Goal: Task Accomplishment & Management: Use online tool/utility

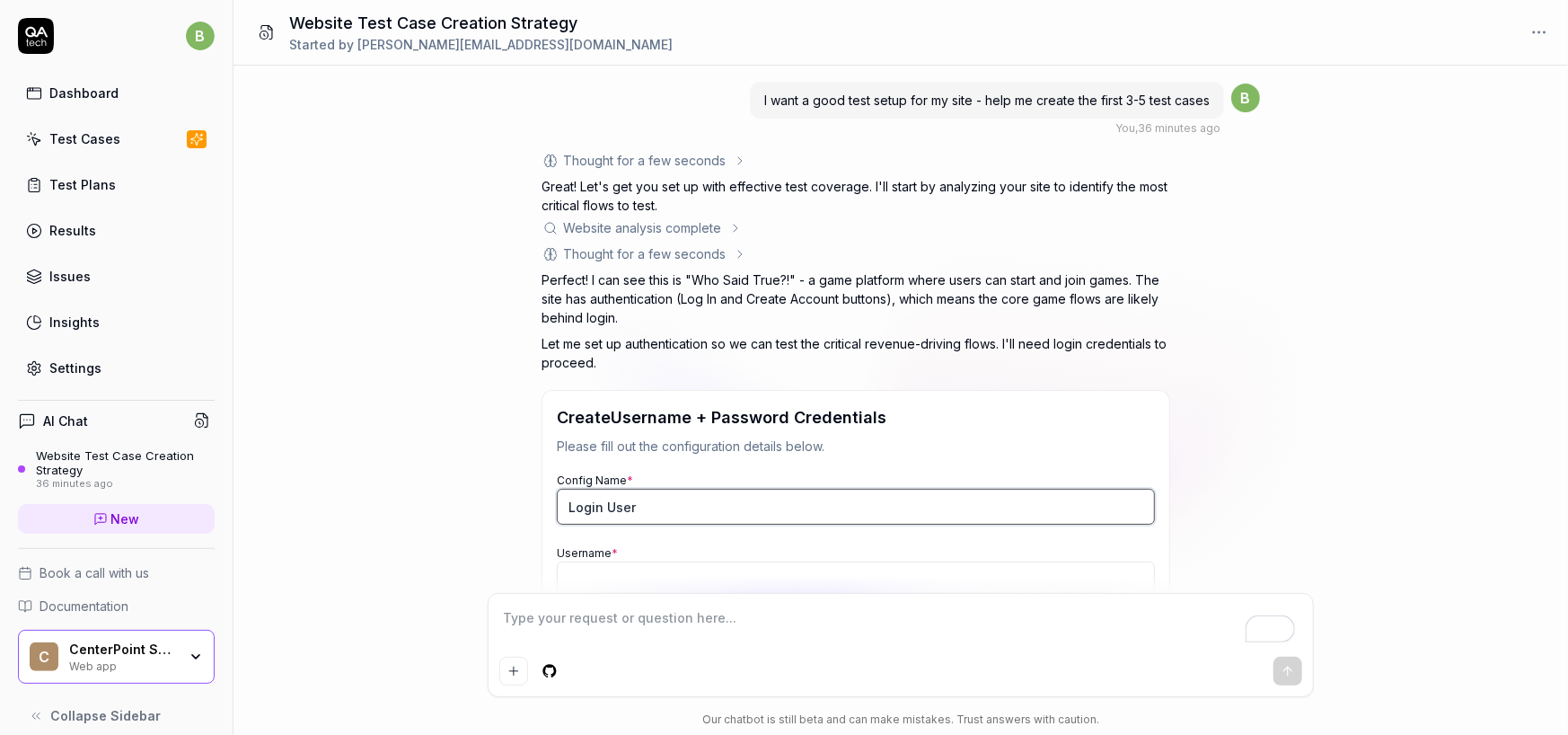
click at [622, 514] on input "Login User" at bounding box center [856, 507] width 598 height 36
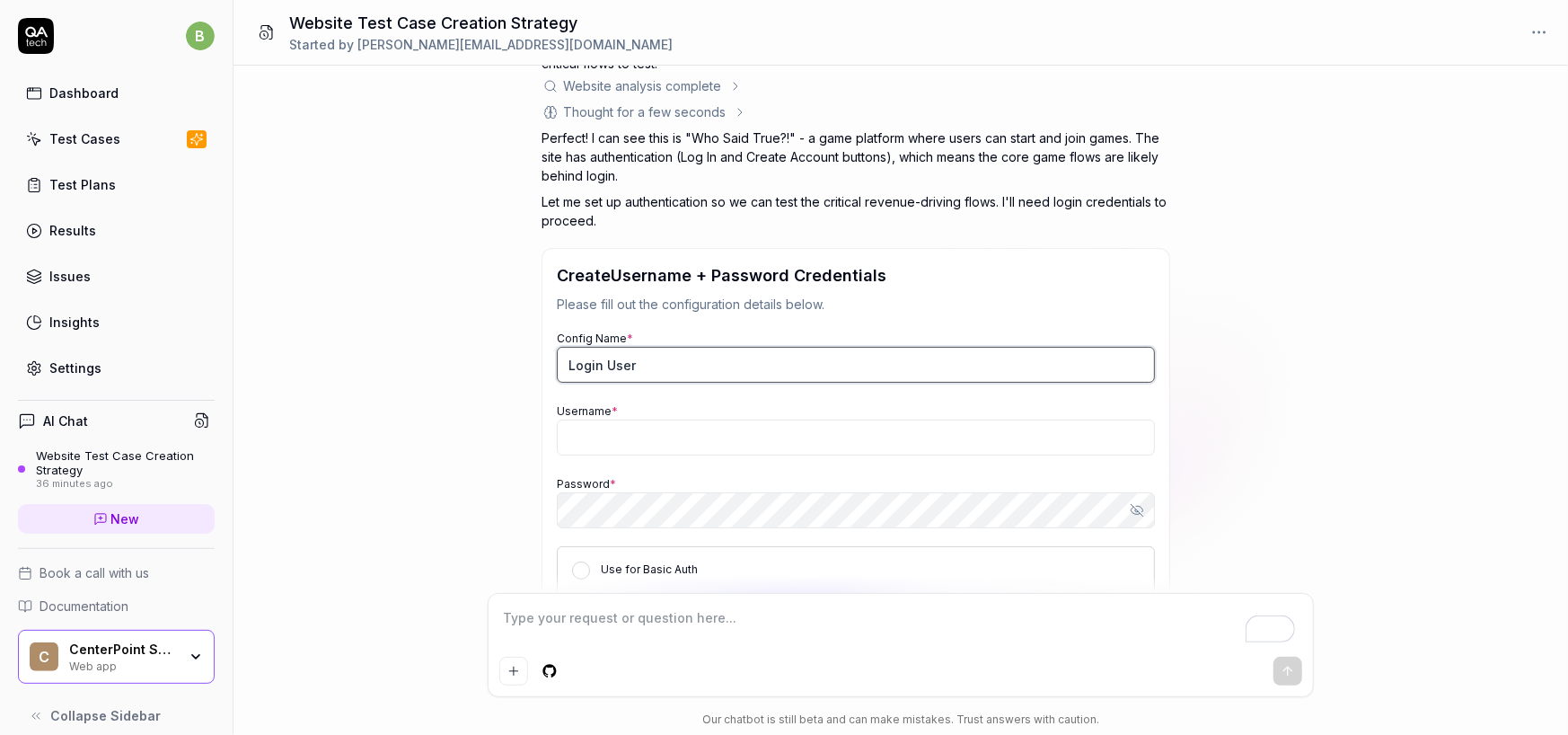
scroll to position [179, 0]
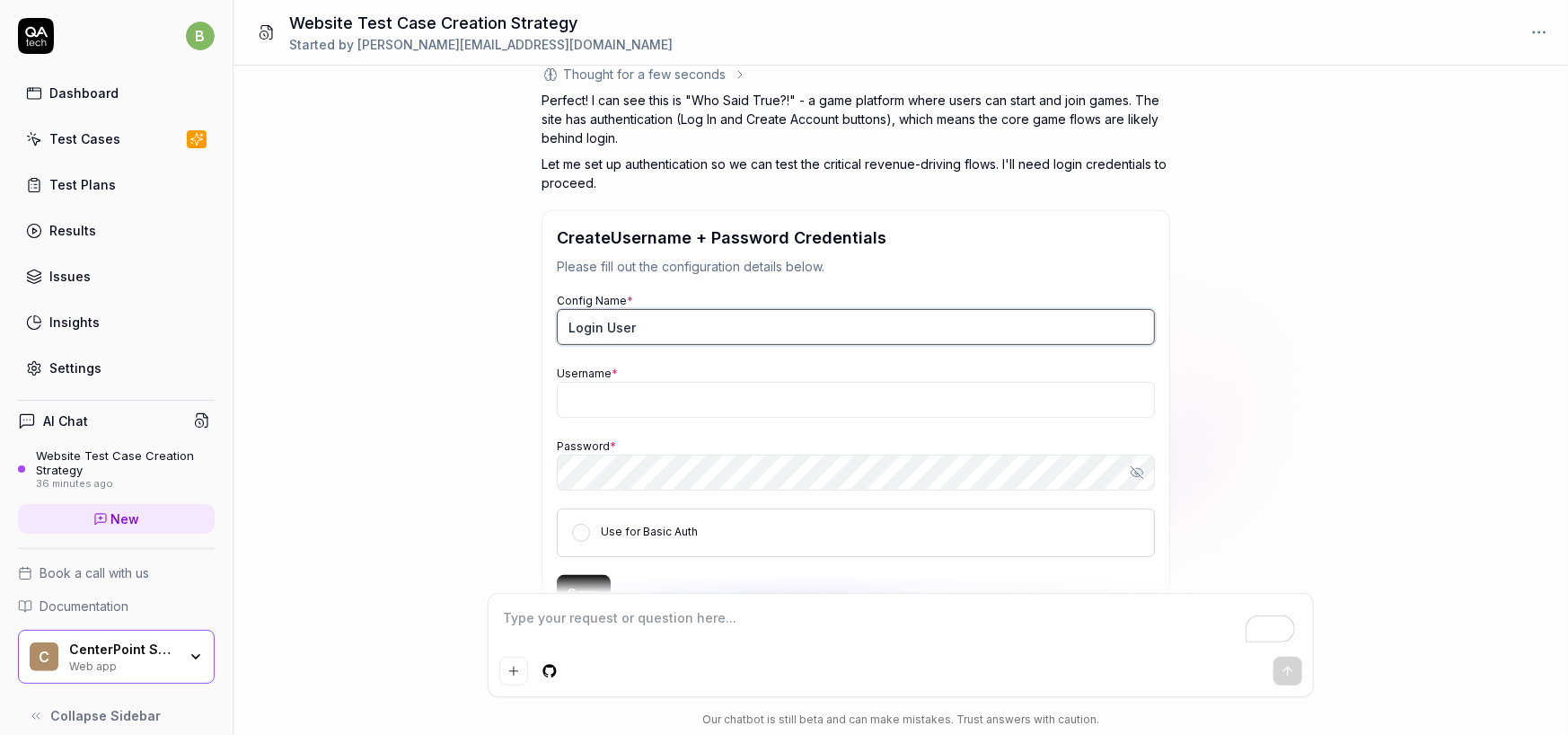
drag, startPoint x: 654, startPoint y: 324, endPoint x: 633, endPoint y: 325, distance: 21.0
click at [633, 325] on input "Login User" at bounding box center [856, 326] width 598 height 36
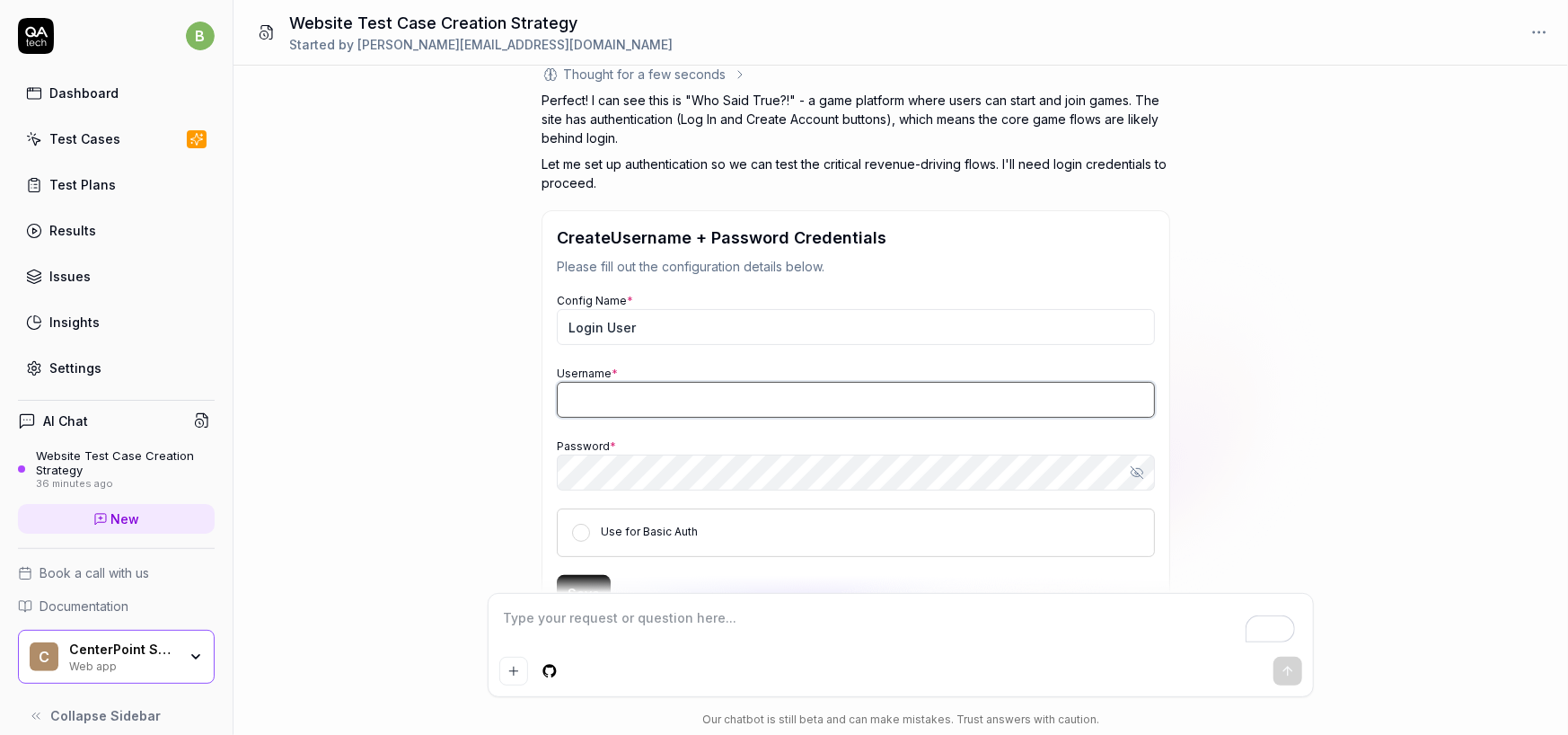
click at [646, 399] on input "Username *" at bounding box center [856, 400] width 598 height 36
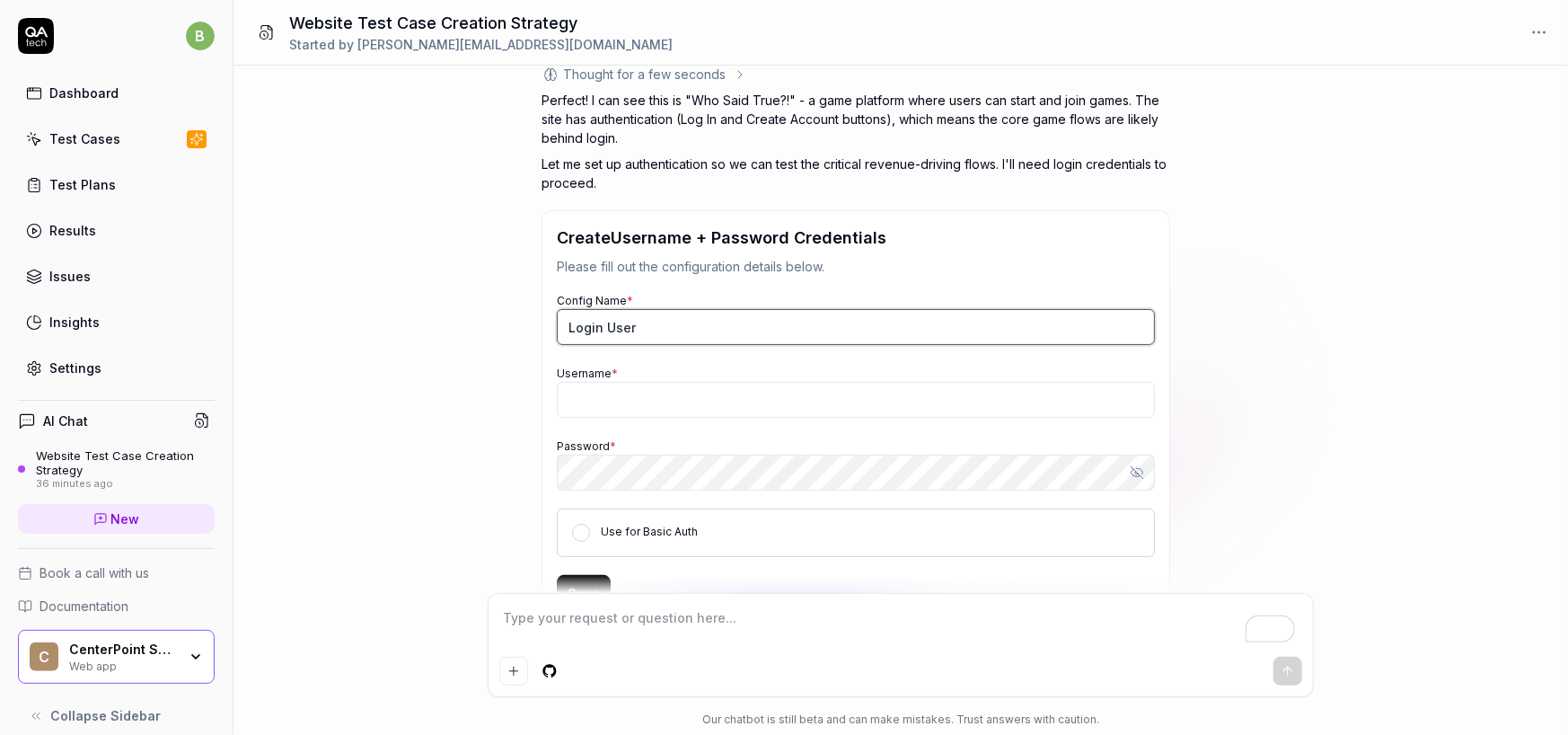
drag, startPoint x: 652, startPoint y: 334, endPoint x: 556, endPoint y: 327, distance: 96.3
click at [556, 327] on div "Create Username + Password Credentials Please fill out the configuration detail…" at bounding box center [856, 418] width 629 height 416
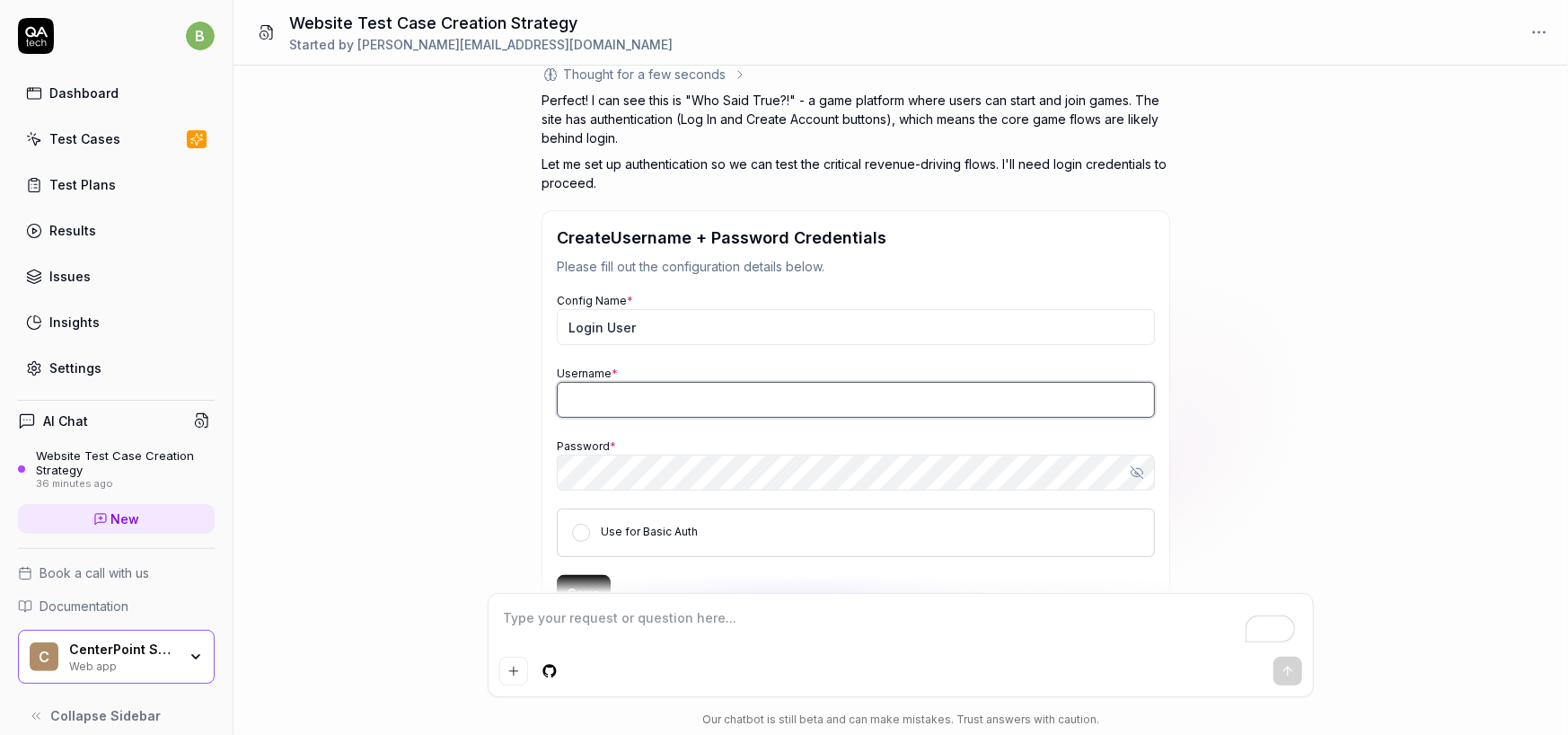
type textarea "*"
click at [627, 405] on input "Username *" at bounding box center [856, 400] width 598 height 36
type input "test user 1"
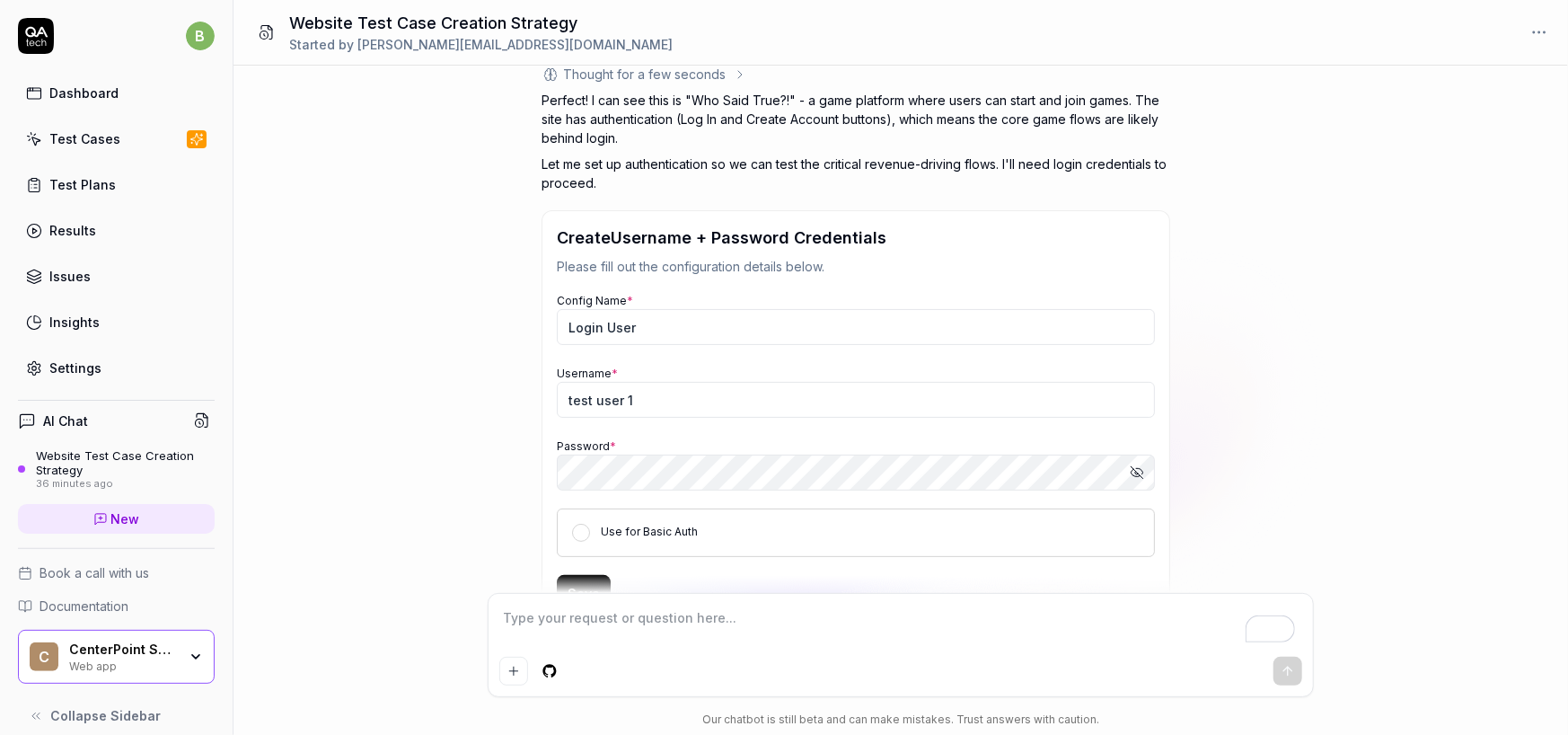
click at [1137, 473] on icon "button" at bounding box center [1137, 472] width 15 height 15
click at [584, 527] on button "Use for Basic Auth" at bounding box center [581, 533] width 18 height 18
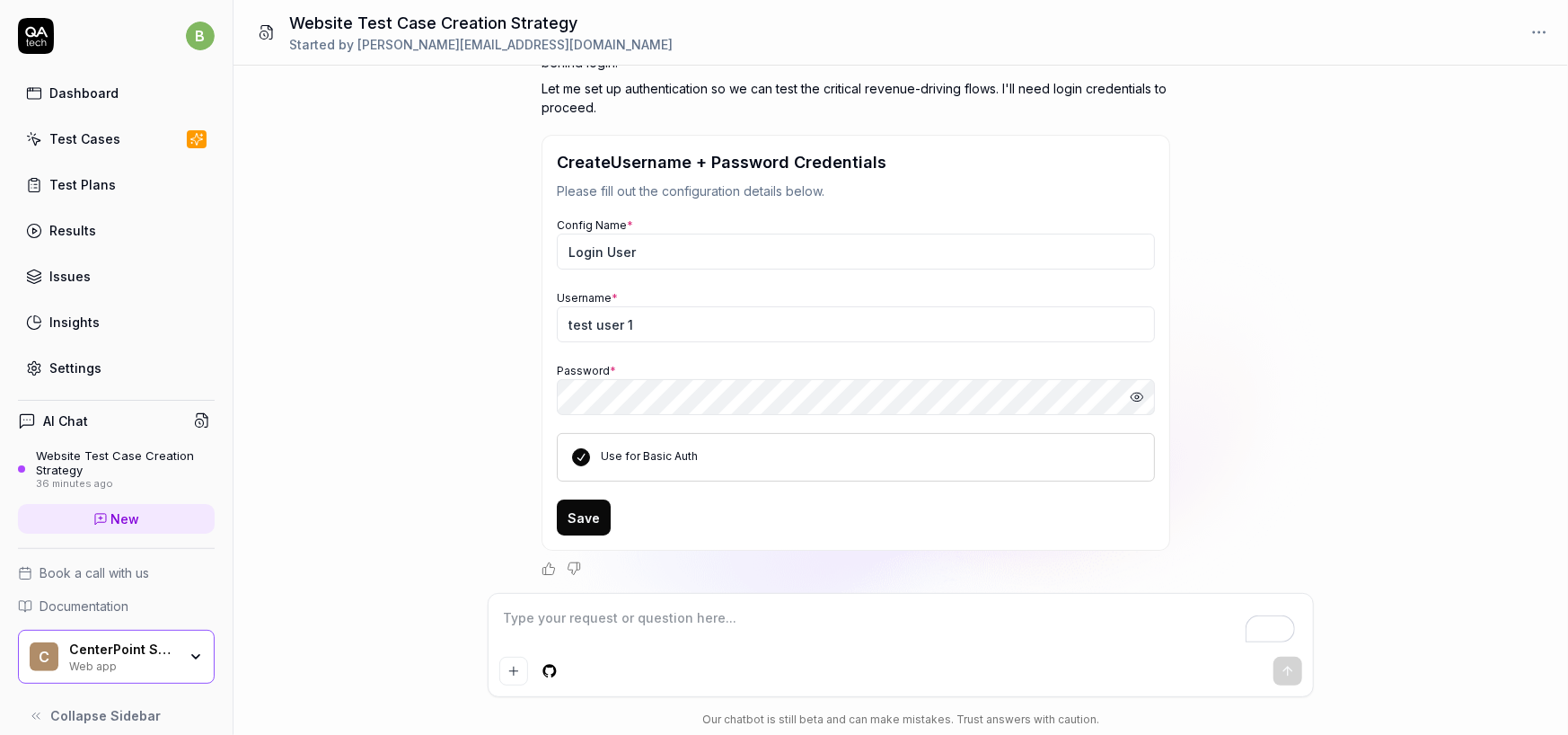
click at [575, 520] on button "Save" at bounding box center [584, 517] width 54 height 36
click at [580, 510] on button "Save" at bounding box center [584, 517] width 54 height 36
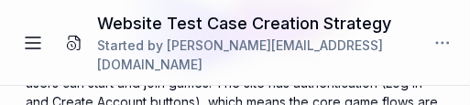
type textarea "*"
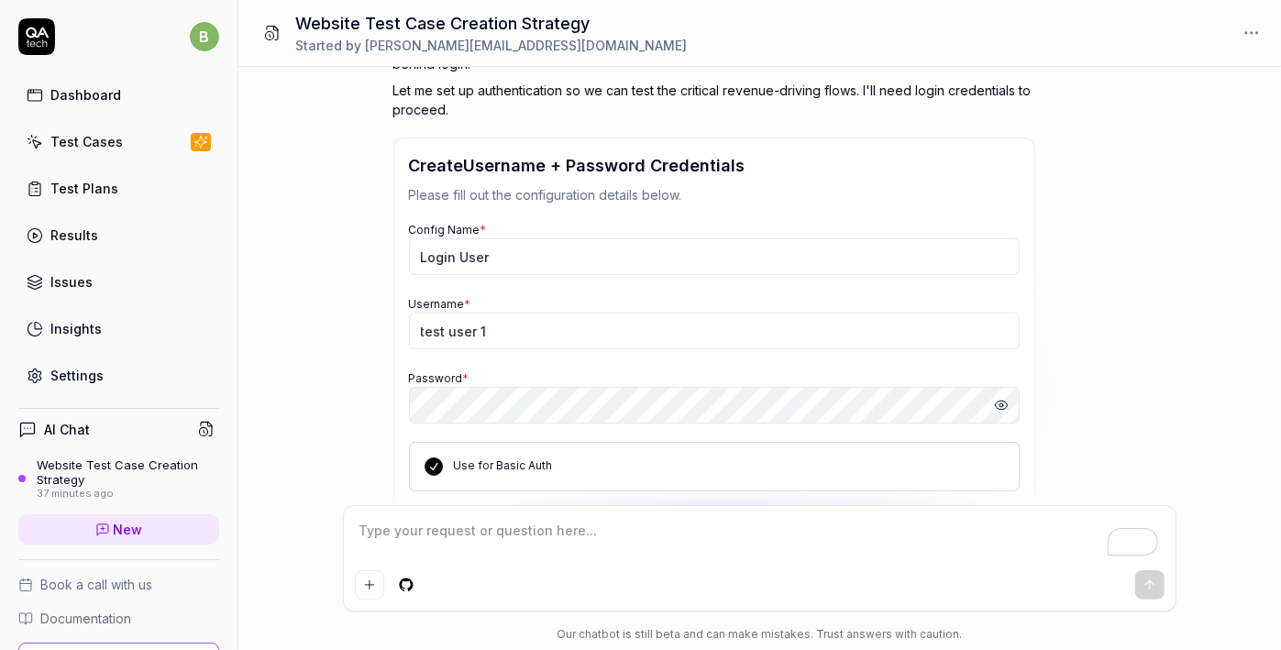
scroll to position [360, 0]
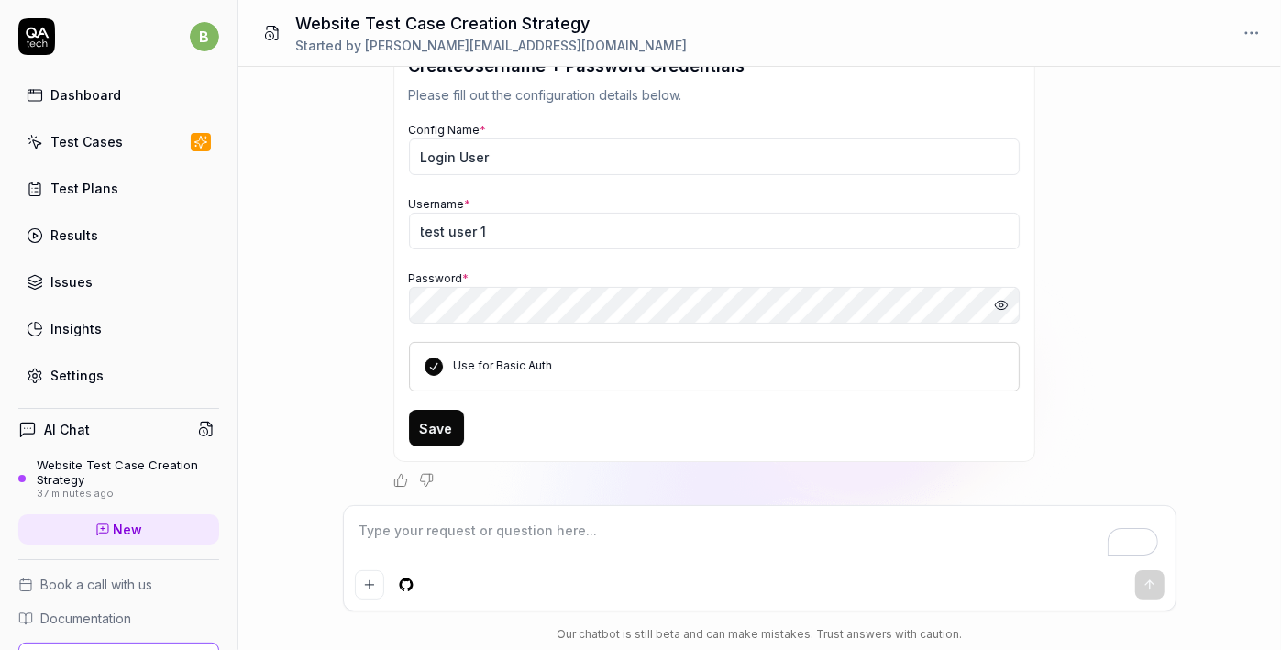
click at [68, 138] on div "Test Cases" at bounding box center [86, 141] width 72 height 19
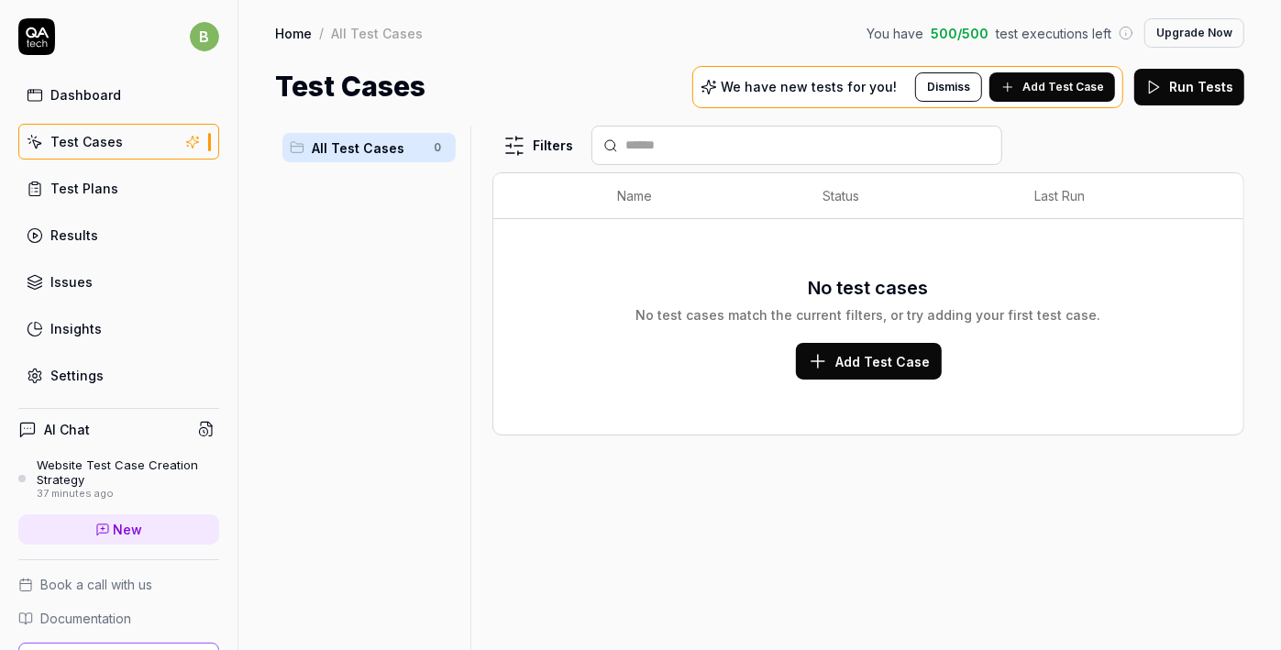
click at [89, 102] on div "Dashboard" at bounding box center [85, 94] width 71 height 19
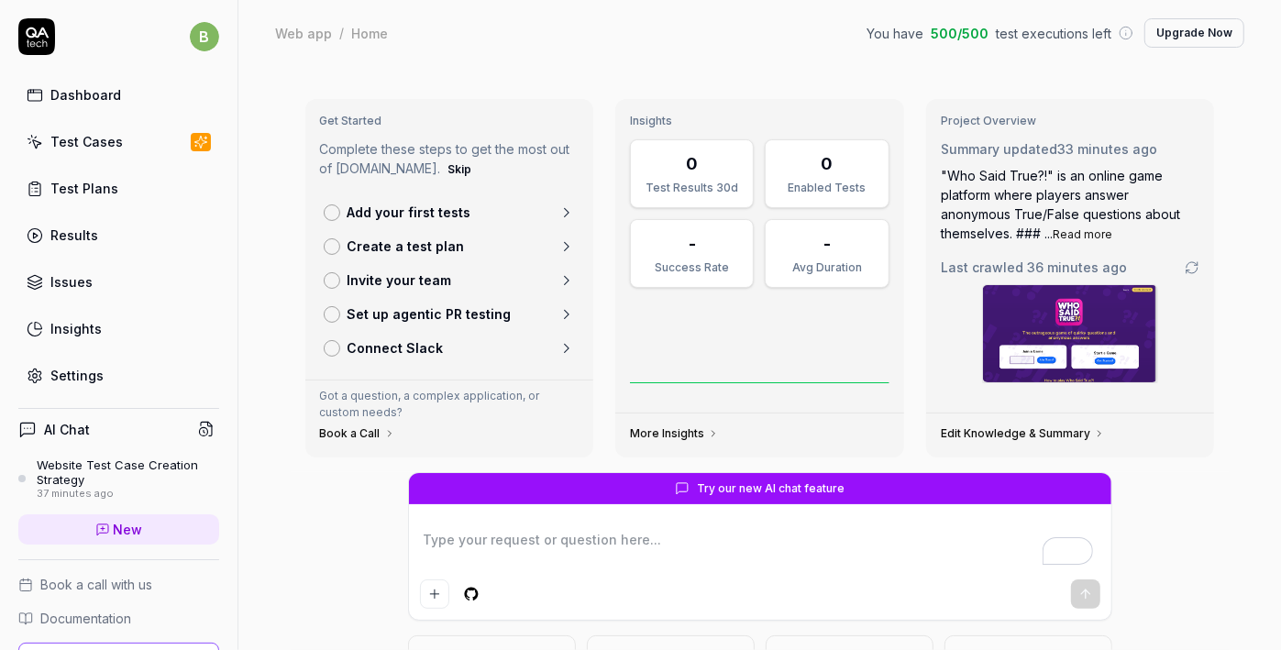
click at [425, 212] on p "Add your first tests" at bounding box center [410, 212] width 124 height 19
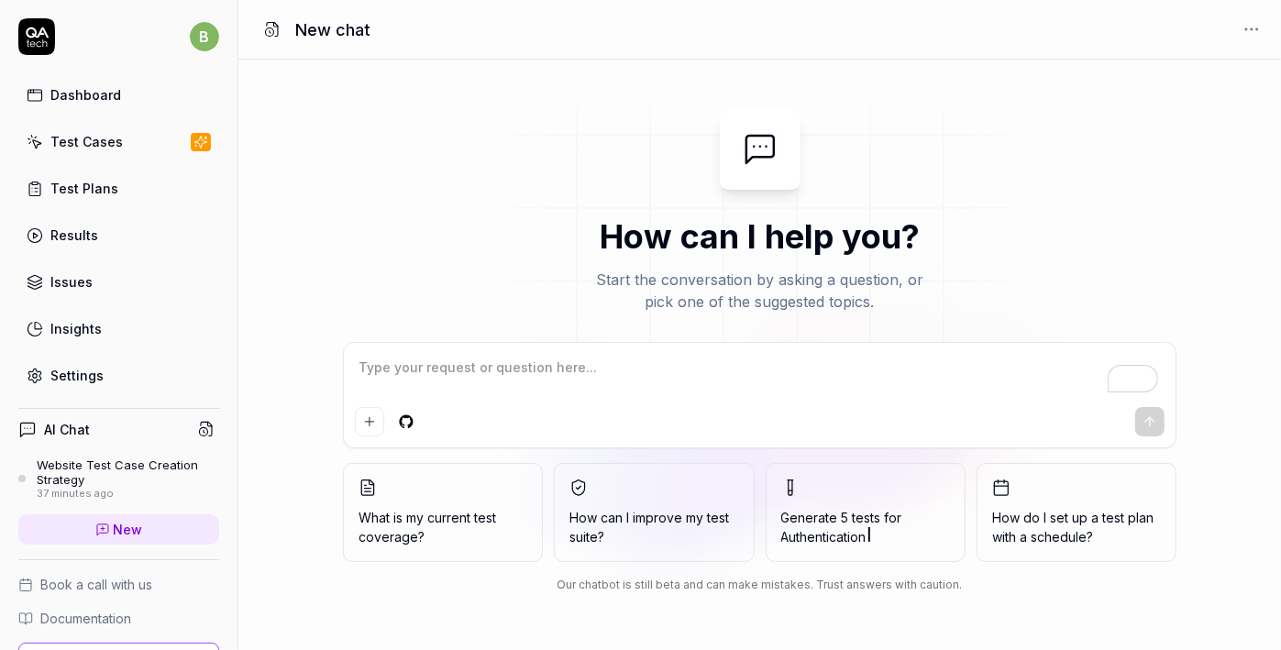
type textarea "*"
type textarea "h"
type textarea "*"
type textarea "ha"
type textarea "*"
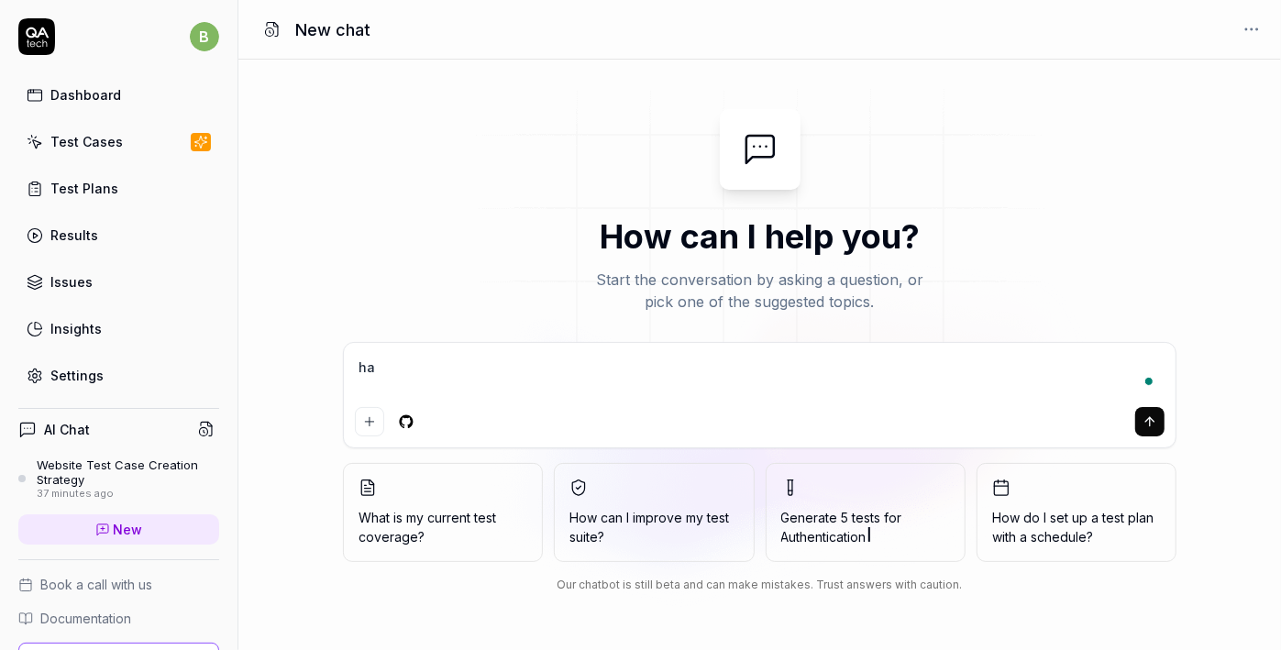
type textarea "hav"
type textarea "*"
type textarea "have"
type textarea "*"
type textarea "have"
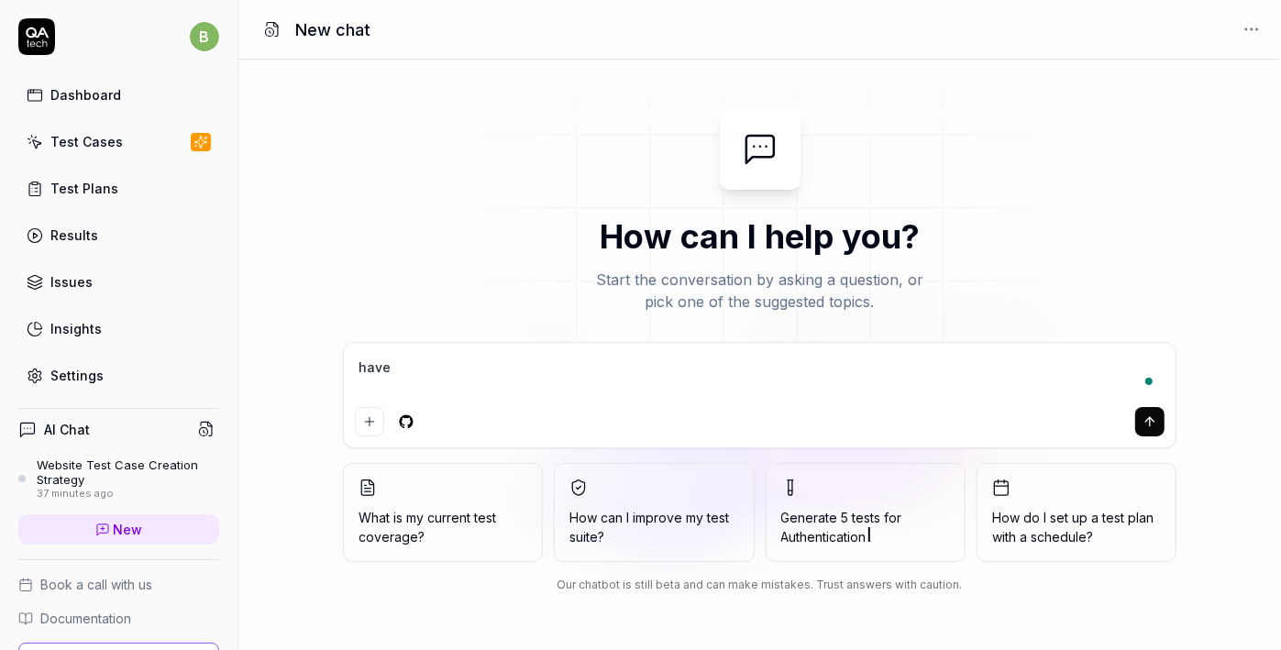
type textarea "*"
type textarea "have a"
type textarea "*"
type textarea "have a"
type textarea "*"
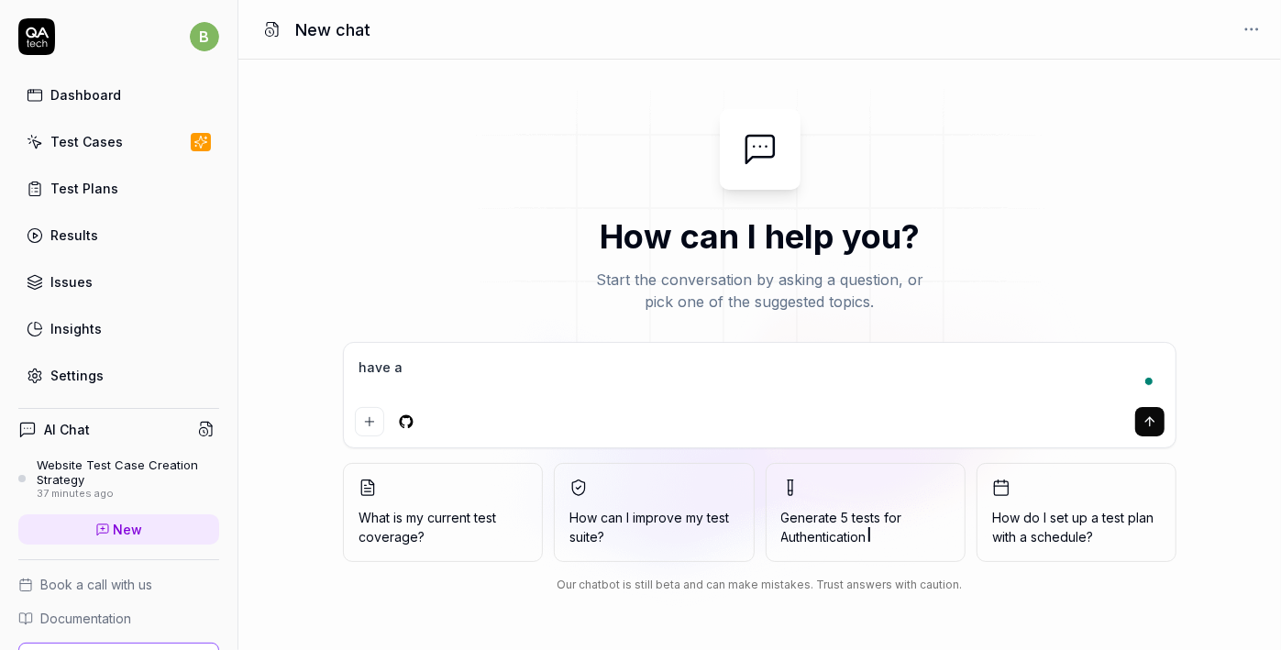
type textarea "have a t"
type textarea "*"
type textarea "have a te"
type textarea "*"
type textarea "have a tes"
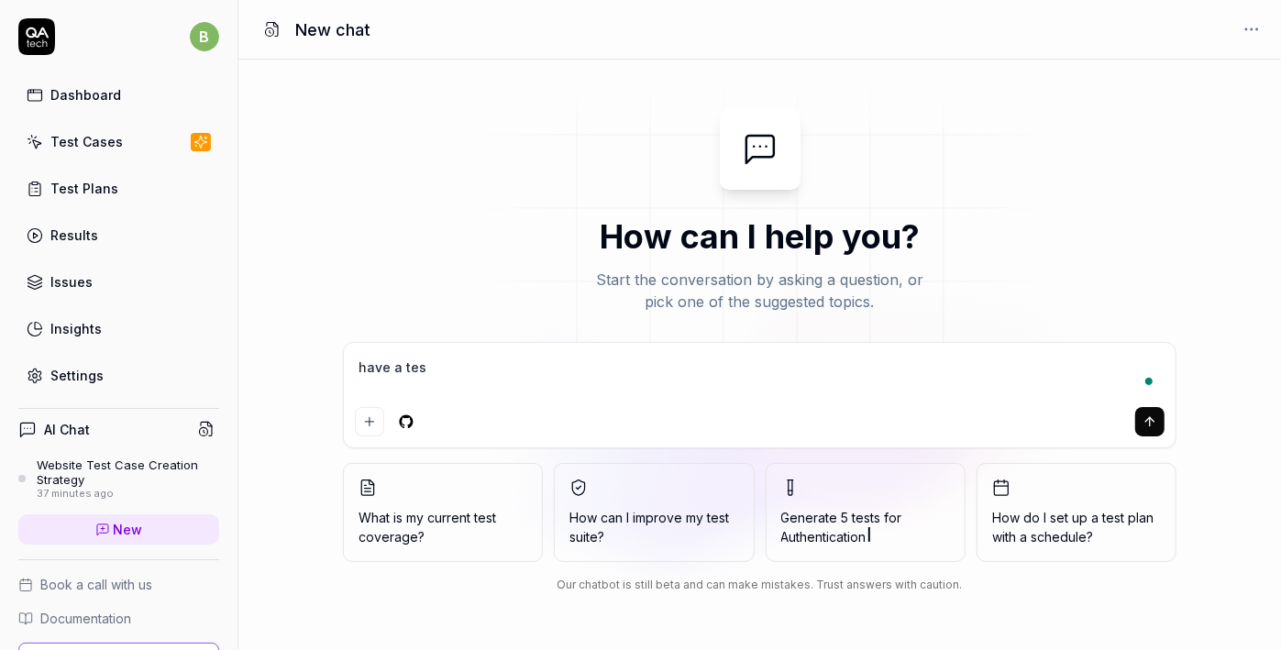
type textarea "*"
type textarea "have a test"
type textarea "*"
type textarea "have a test"
type textarea "*"
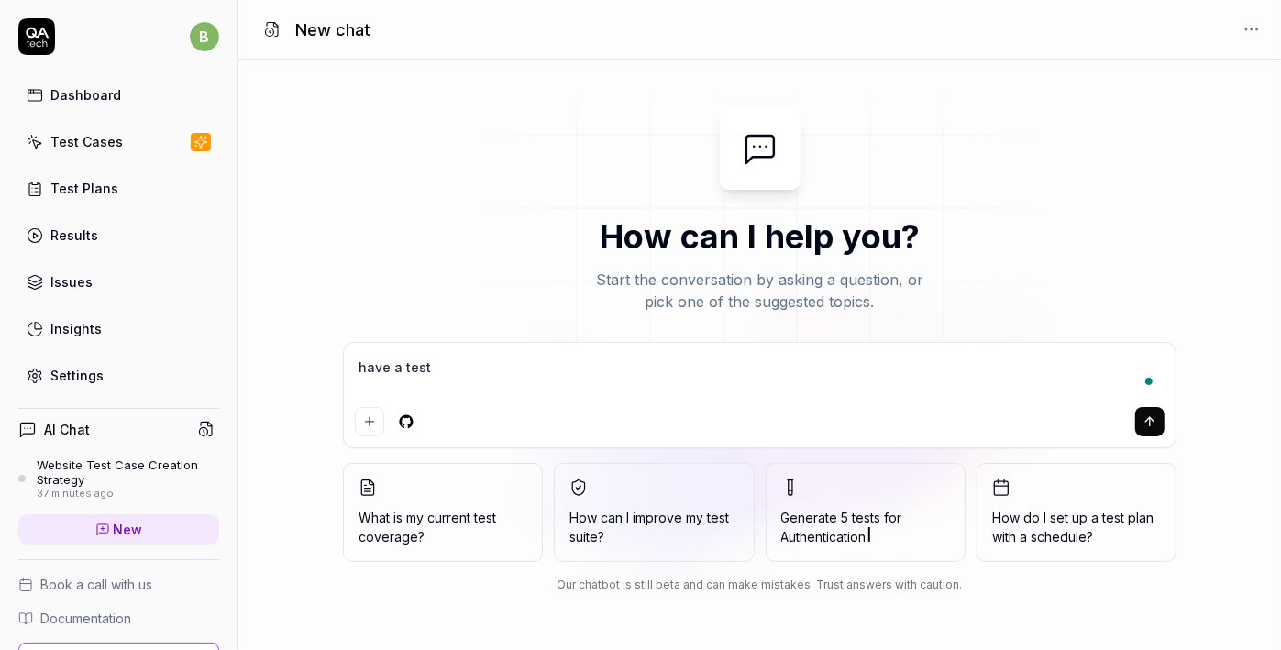
type textarea "have a test u"
type textarea "*"
type textarea "have a test us"
type textarea "*"
type textarea "have a test use"
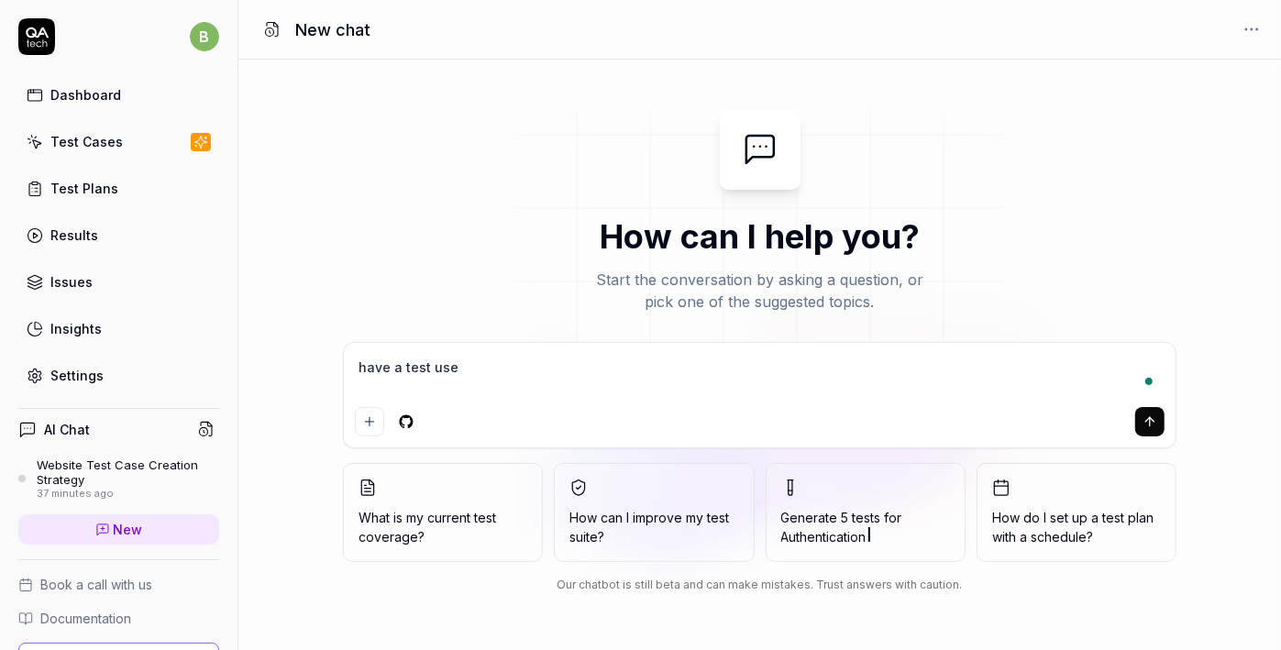
type textarea "*"
type textarea "have a test user"
type textarea "*"
type textarea "have a test user"
type textarea "*"
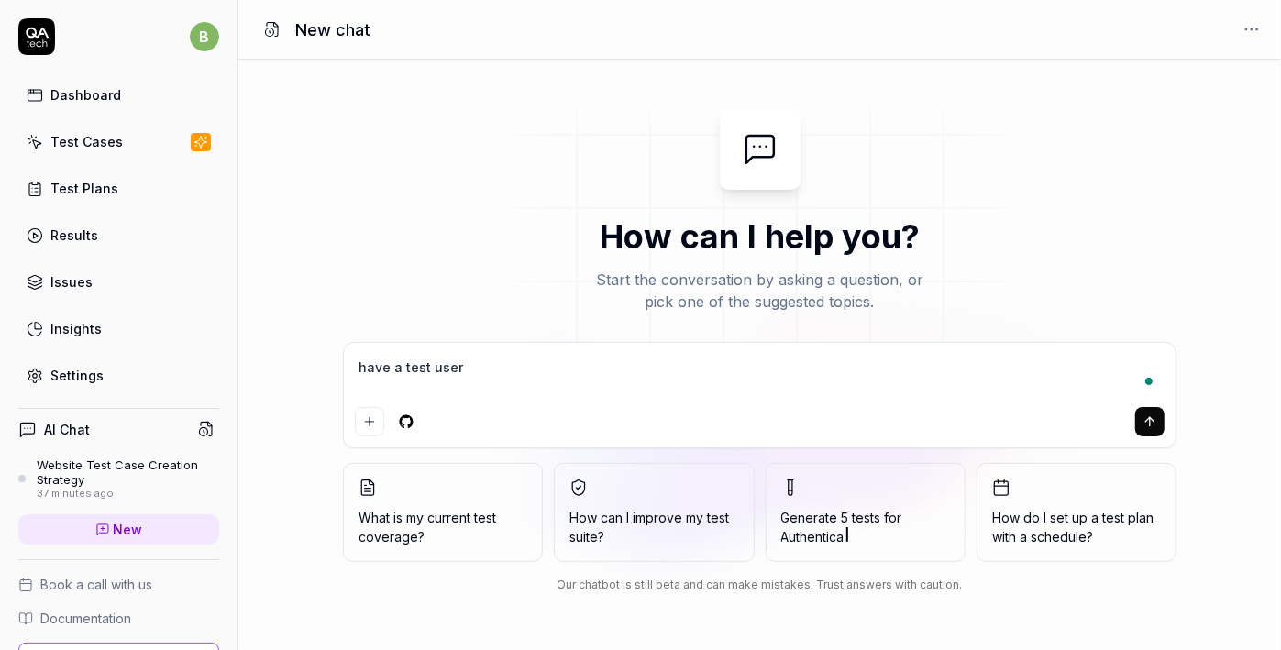
type textarea "have a test user 1"
type textarea "*"
type textarea "have a test user 1"
type textarea "*"
type textarea "have a test user 1 s"
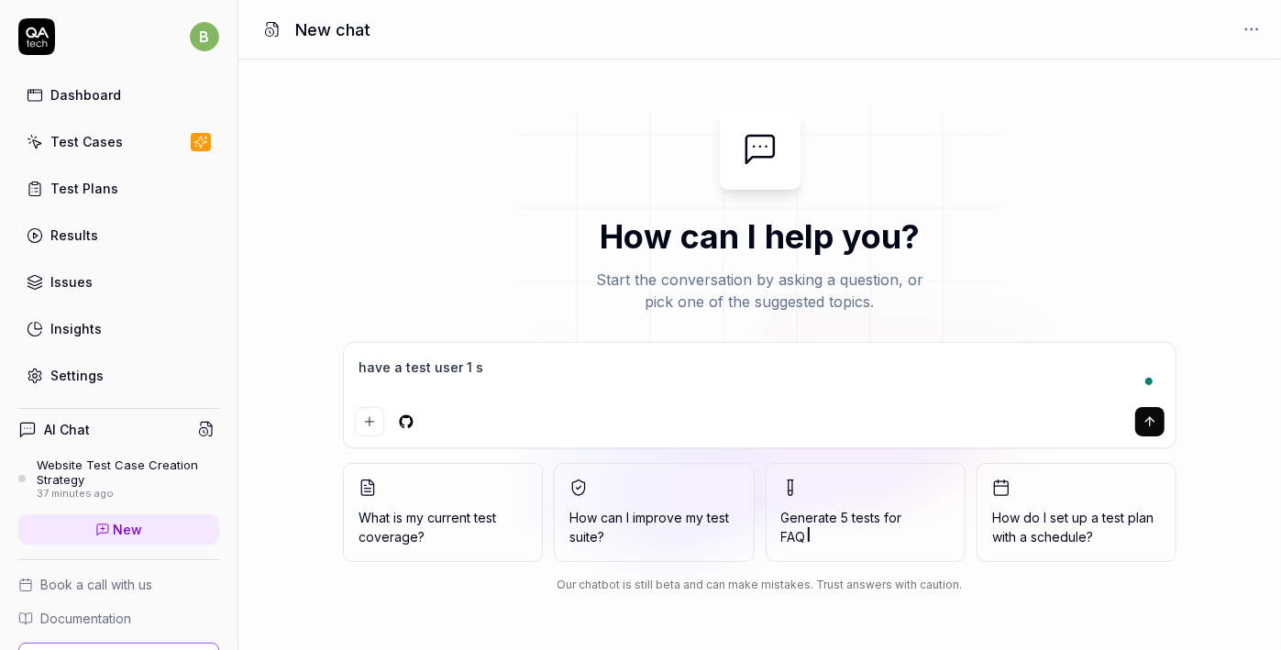
type textarea "*"
type textarea "have a test user 1 sr"
type textarea "*"
type textarea "have a test user 1 sre"
type textarea "*"
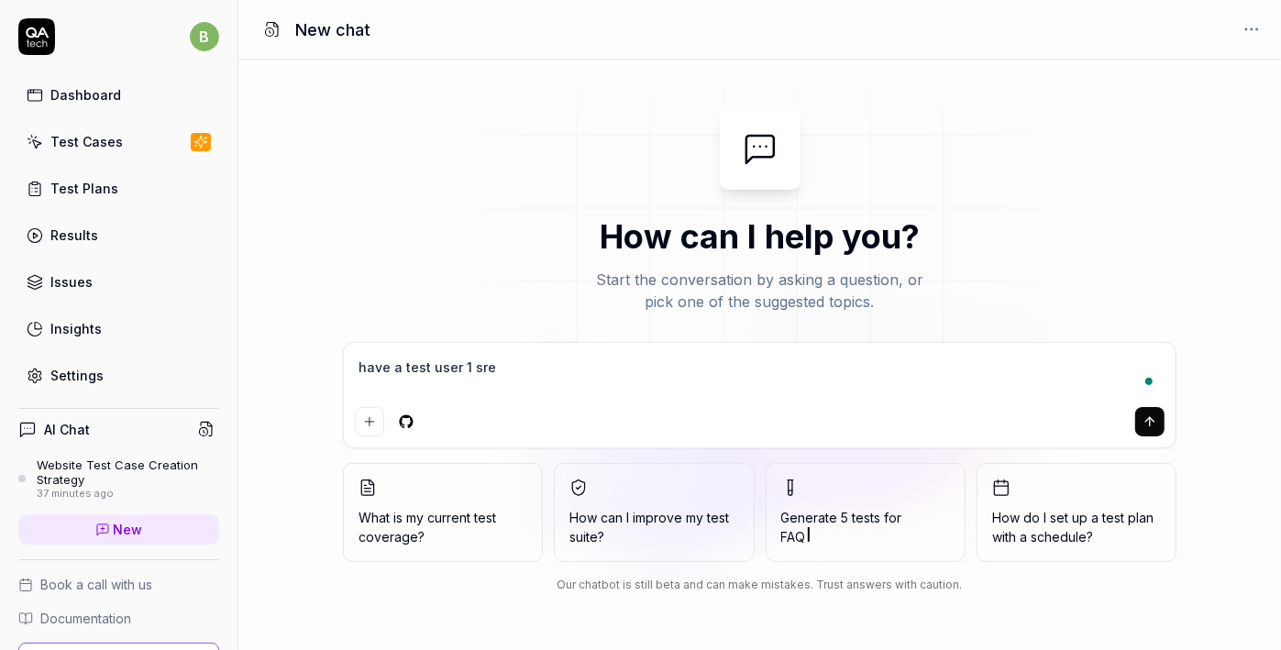
type textarea "have a test user 1 sret"
type textarea "*"
type textarea "have a test user 1 sre"
type textarea "*"
type textarea "have a test user 1 sr"
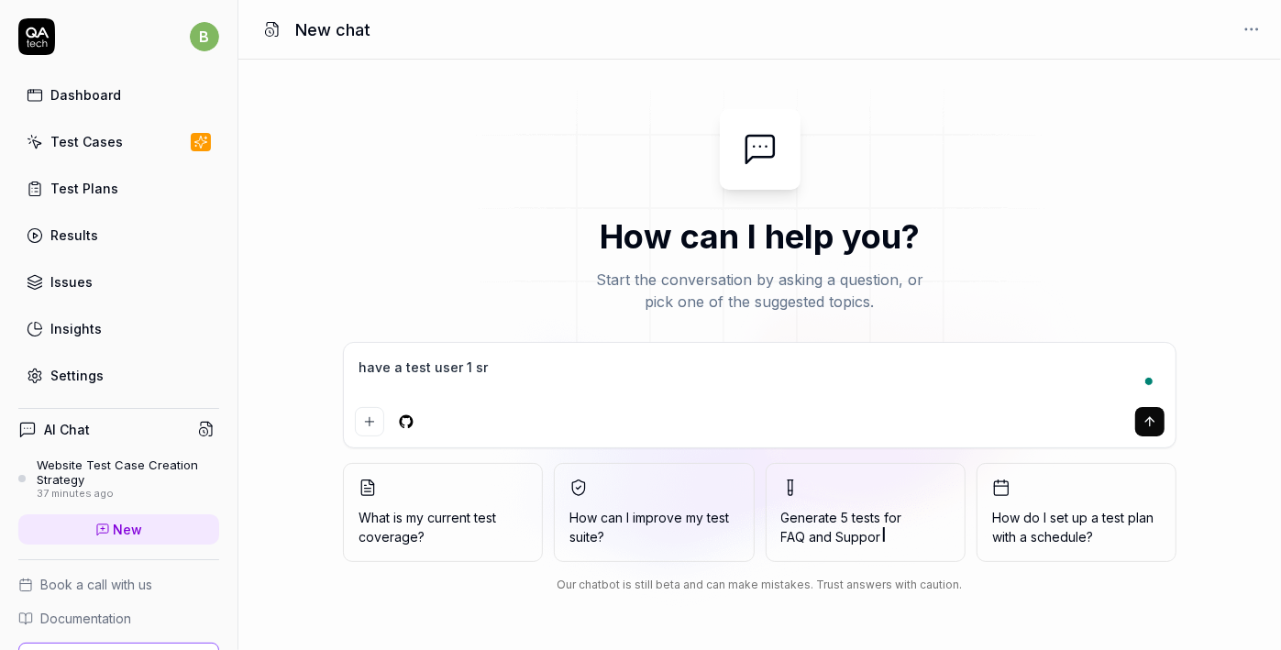
type textarea "*"
type textarea "have a test user 1 s"
type textarea "*"
type textarea "have a test user 1 se"
type textarea "*"
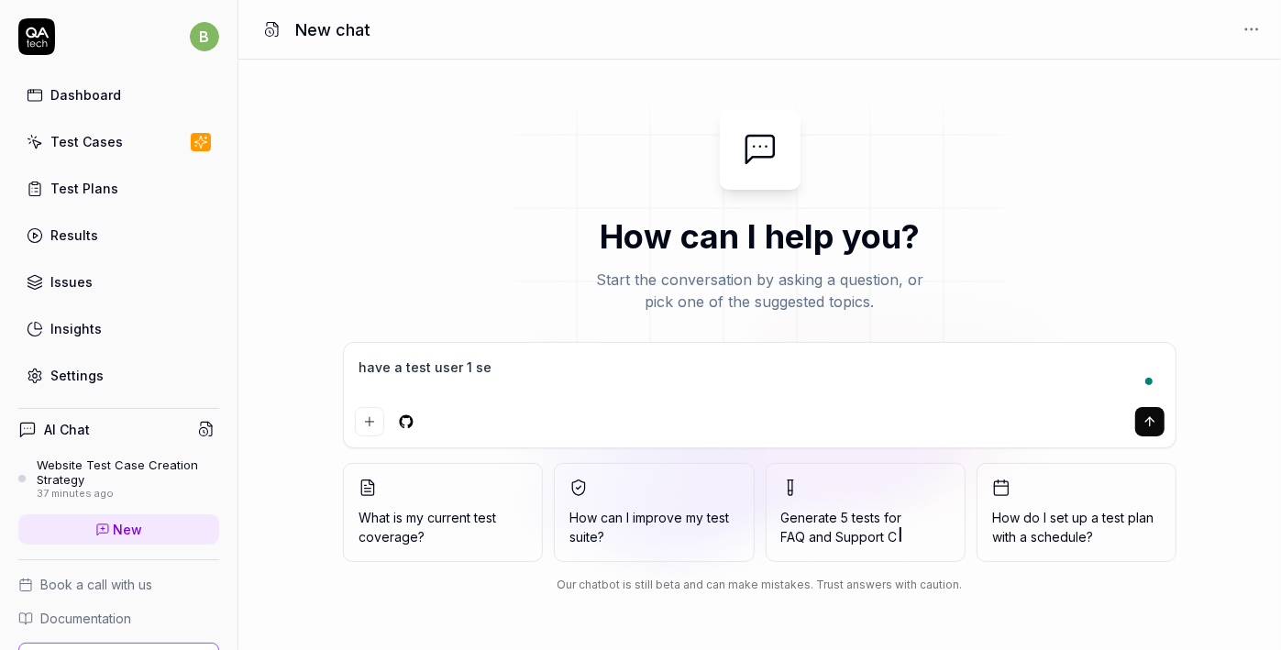
type textarea "have a test user 1 set"
type textarea "*"
type textarea "have a test user 1 set"
type textarea "*"
type textarea "have a test user 1 set u"
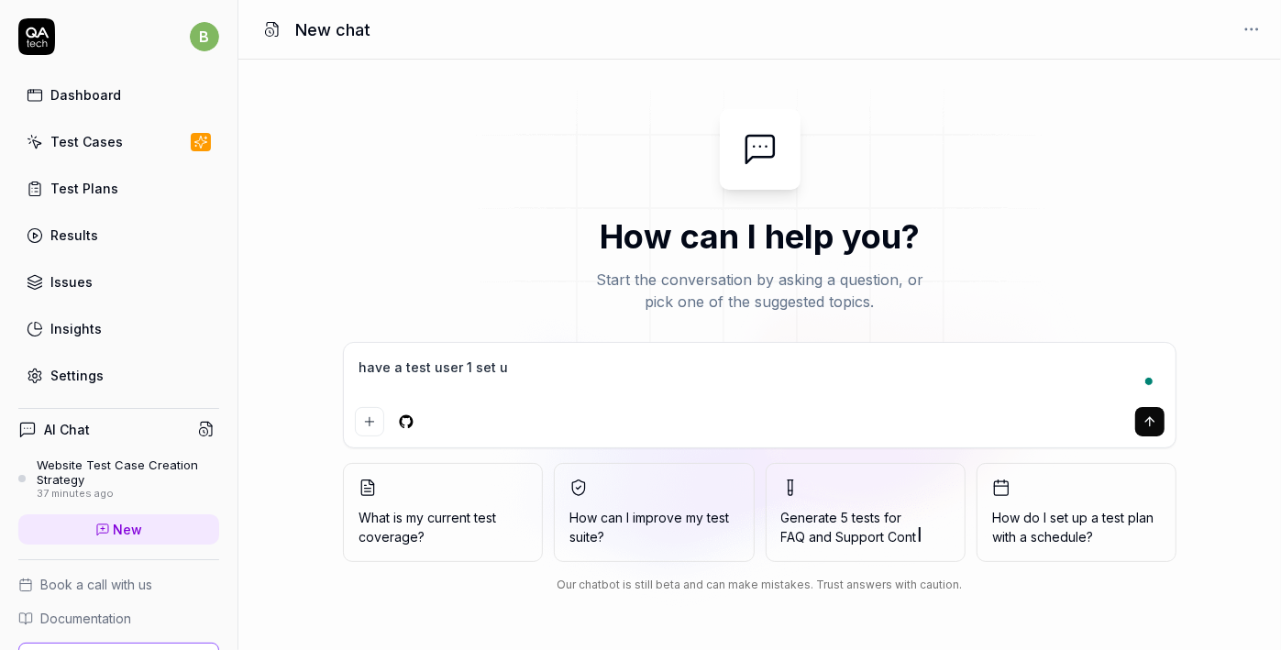
type textarea "*"
type textarea "have a test user 1 set up"
type textarea "*"
type textarea "have a test user 1 set up"
type textarea "*"
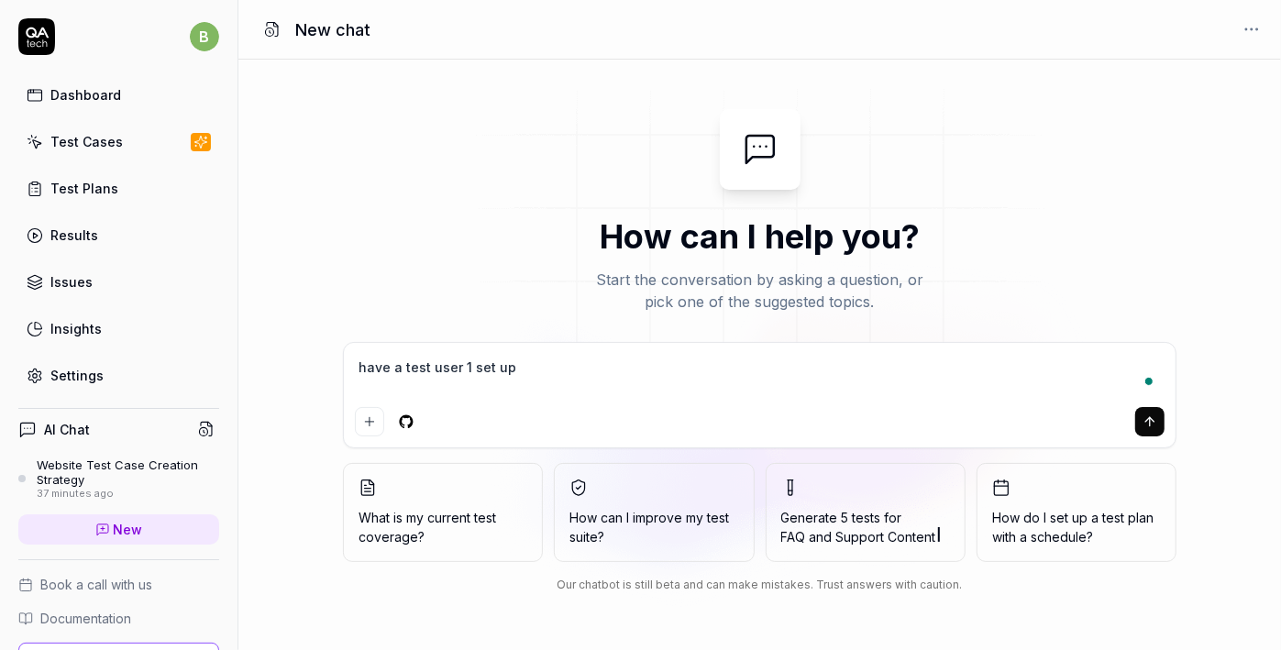
type textarea "have a test user 1 set up a"
type textarea "*"
type textarea "have a test user 1 set up a"
type textarea "*"
type textarea "have a test user 1 set up a g"
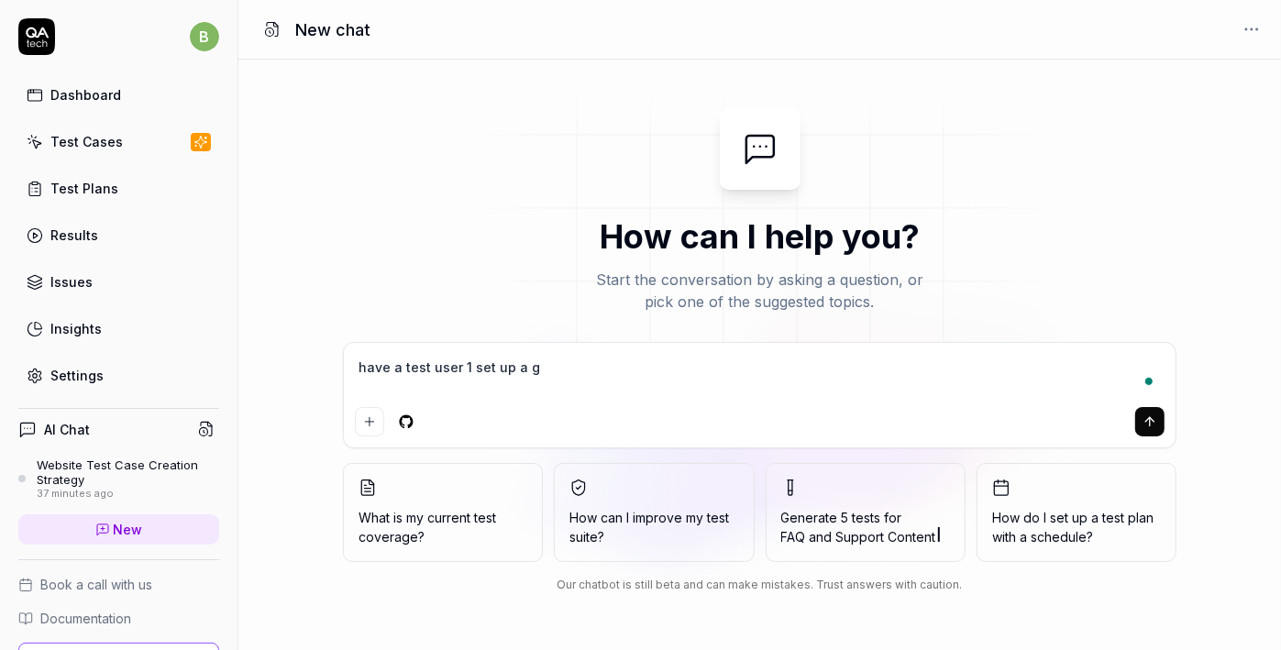
type textarea "*"
type textarea "have a test user 1 set up a ga"
type textarea "*"
type textarea "have a test user 1 set up a gam"
type textarea "*"
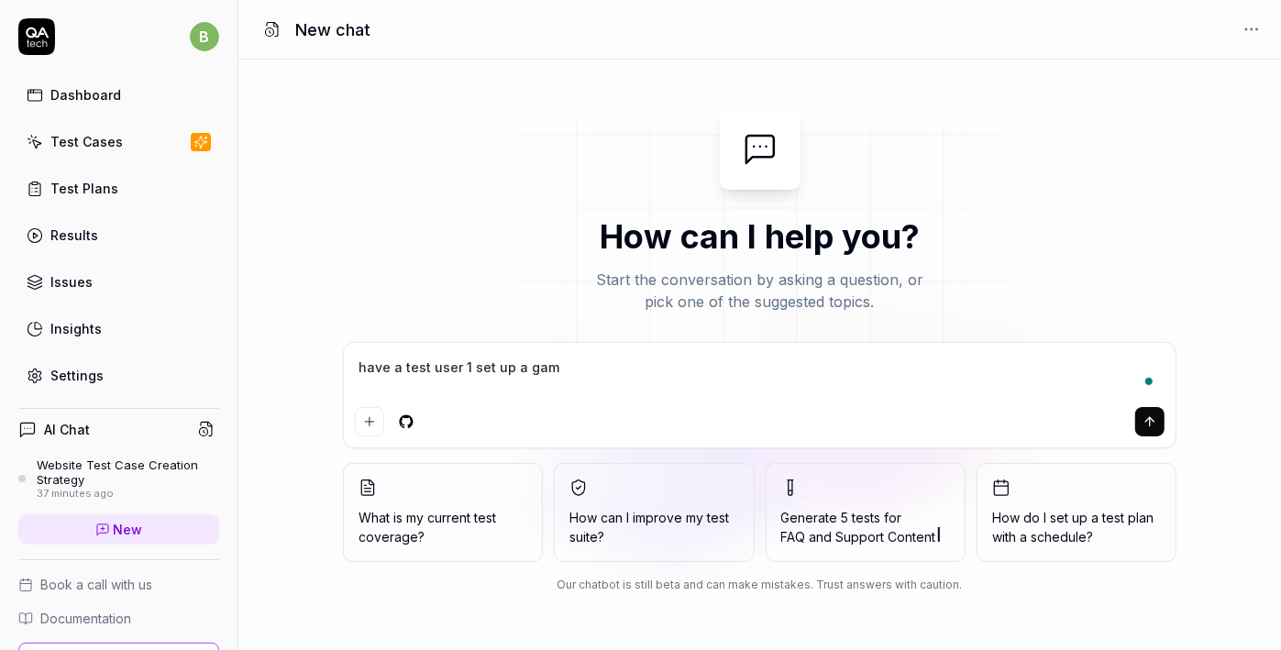
type textarea "have a test user 1 set up a game"
type textarea "*"
type textarea "have a test user 1 set up a game"
type textarea "*"
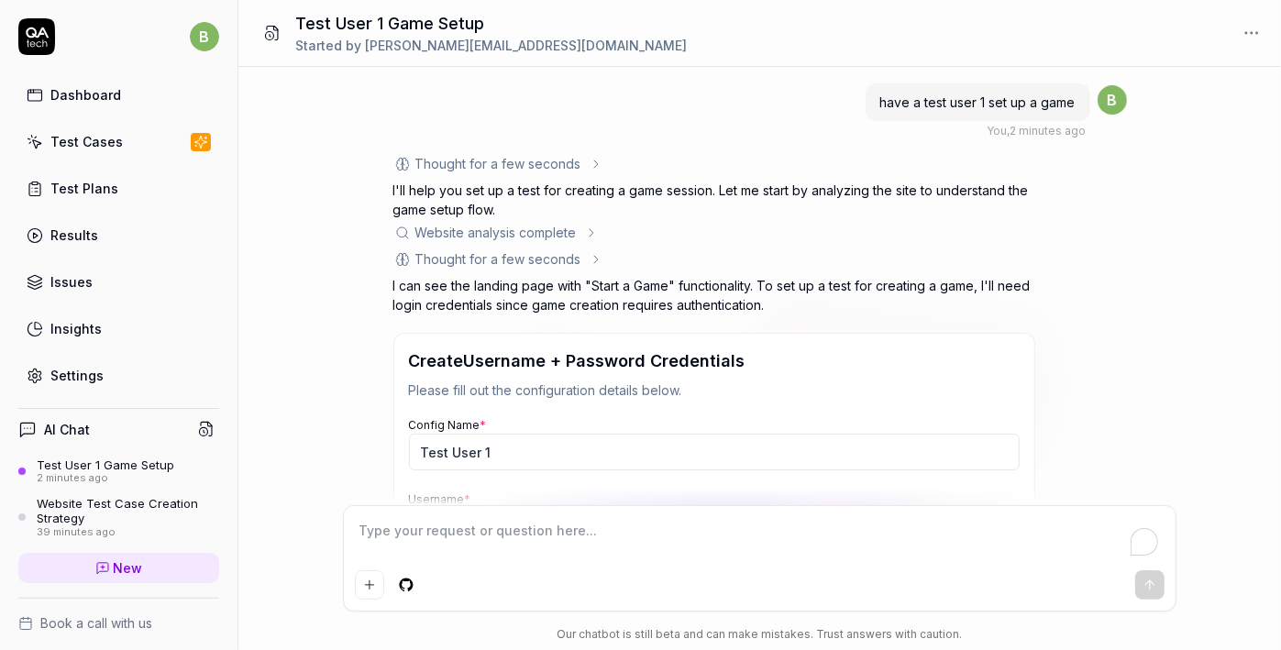
scroll to position [294, 0]
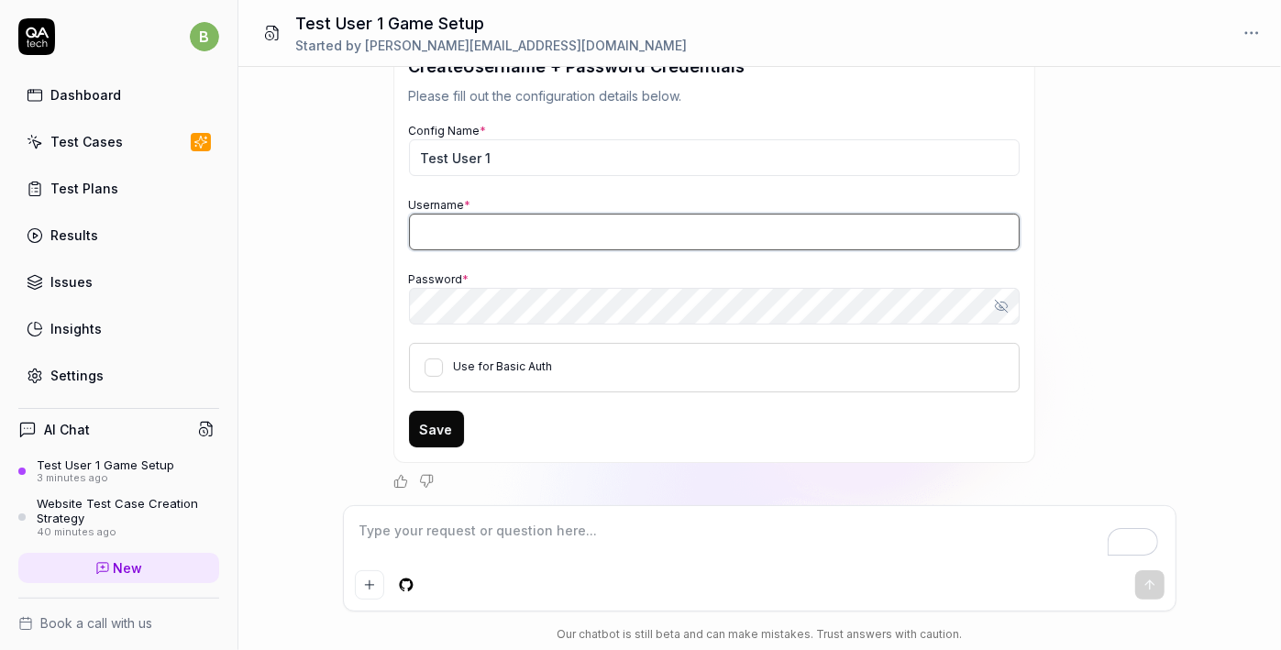
click at [465, 238] on input "Username *" at bounding box center [714, 232] width 611 height 37
type textarea "*"
type input "testuser1"
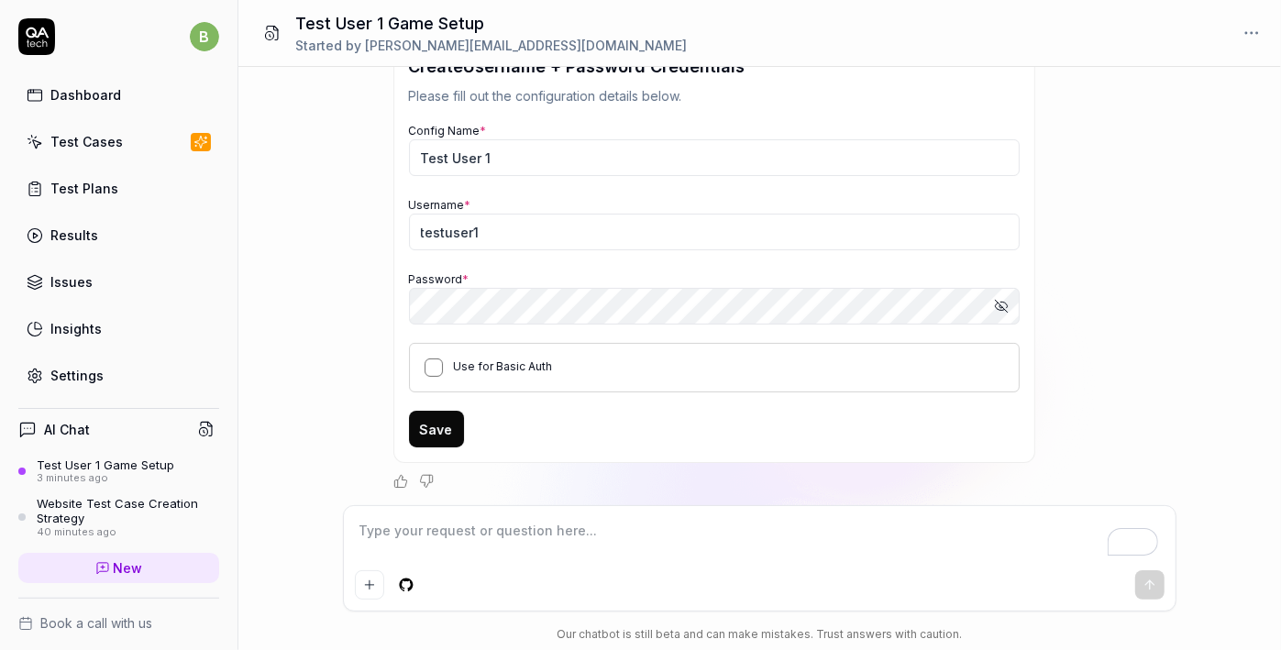
click at [425, 368] on button "Use for Basic Auth" at bounding box center [434, 368] width 18 height 18
click at [447, 436] on button "Save" at bounding box center [436, 429] width 55 height 37
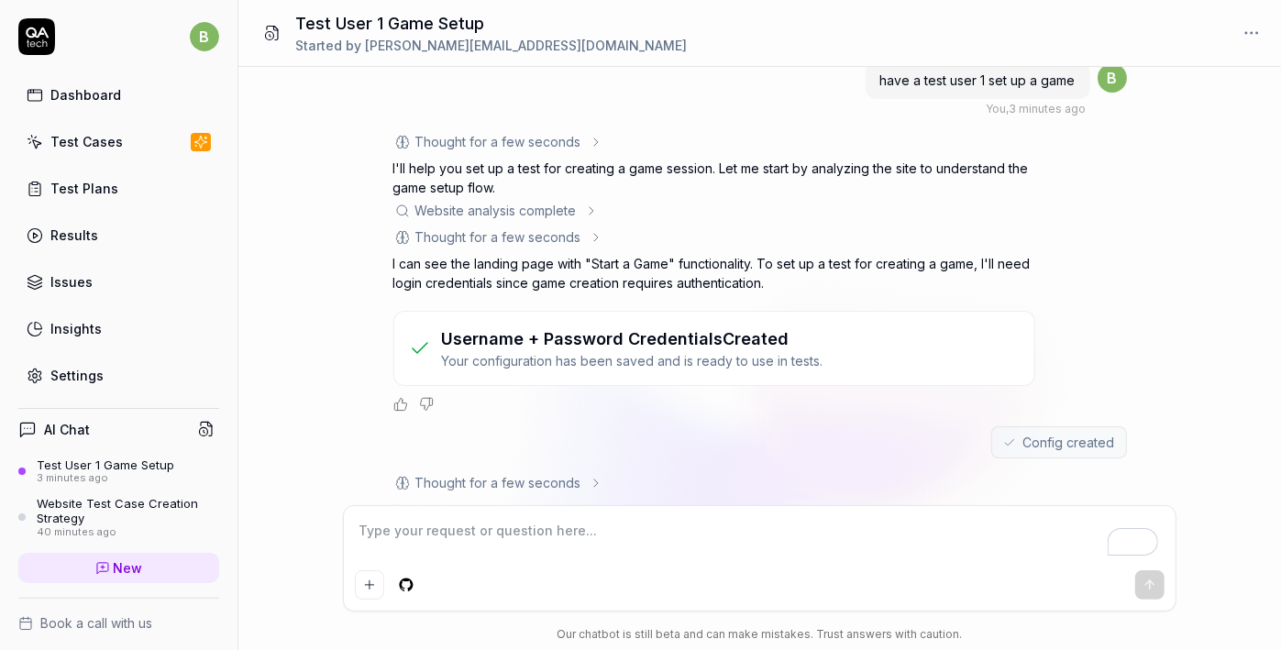
scroll to position [211, 0]
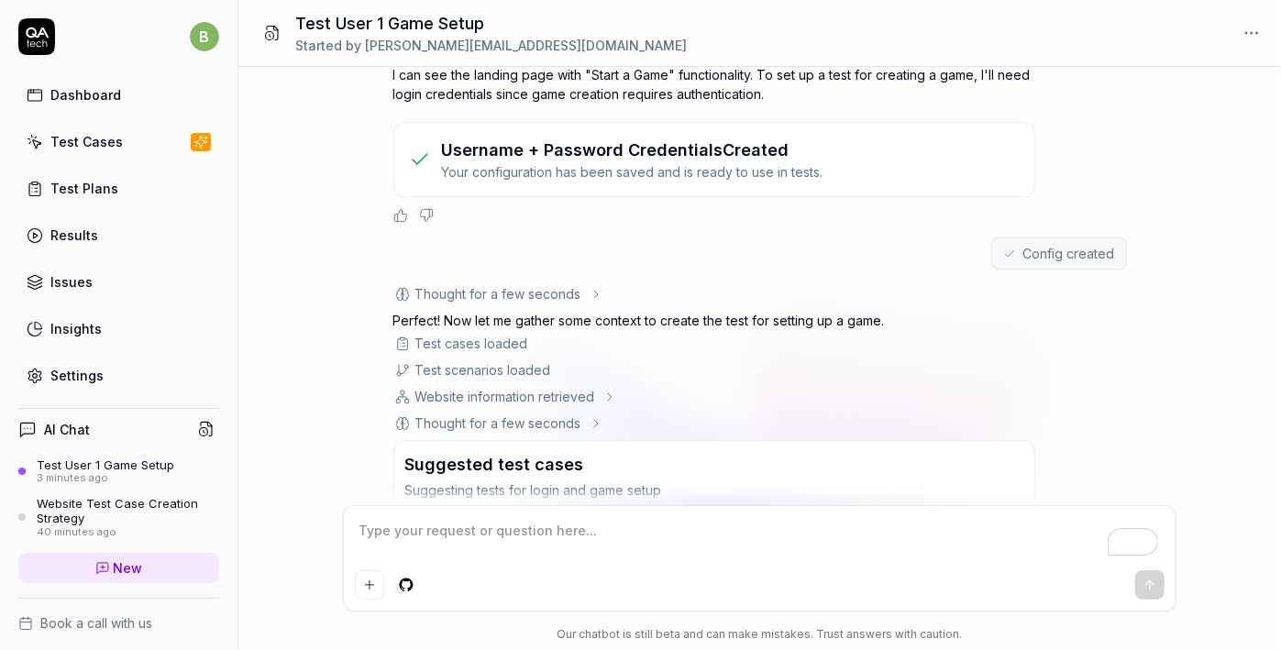
click at [329, 391] on div "have a test user 1 set up a game You , 3 minutes ago b Thought for a few second…" at bounding box center [759, 286] width 1043 height 438
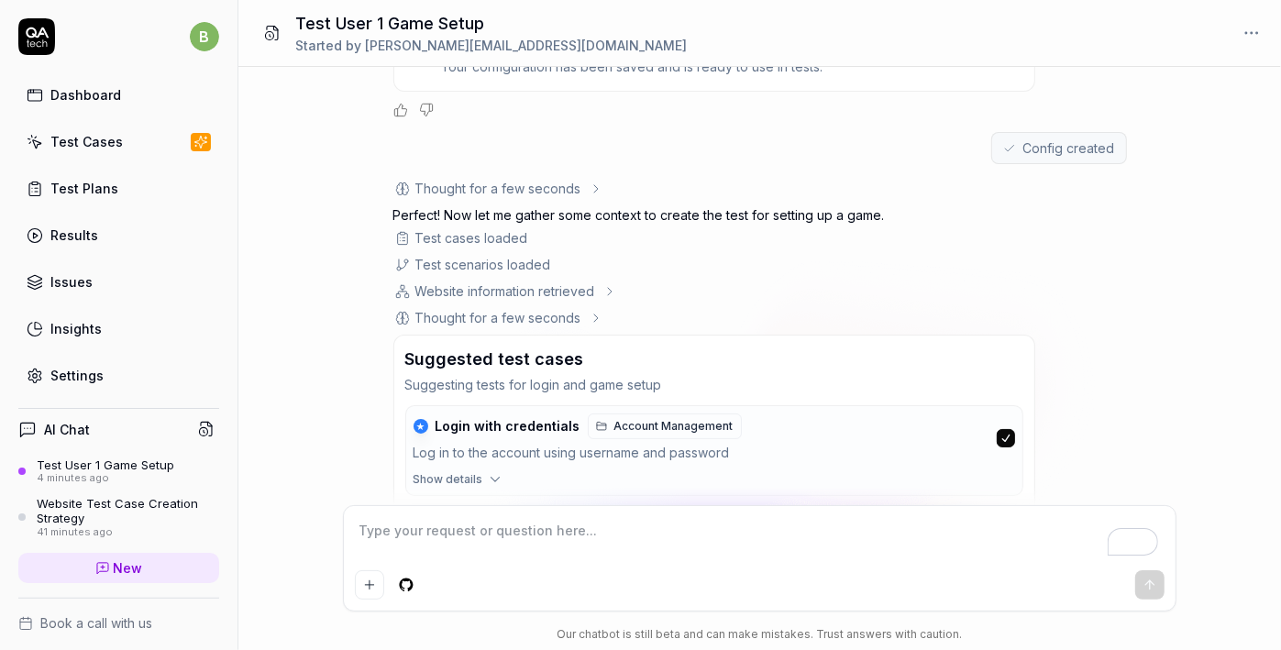
scroll to position [499, 0]
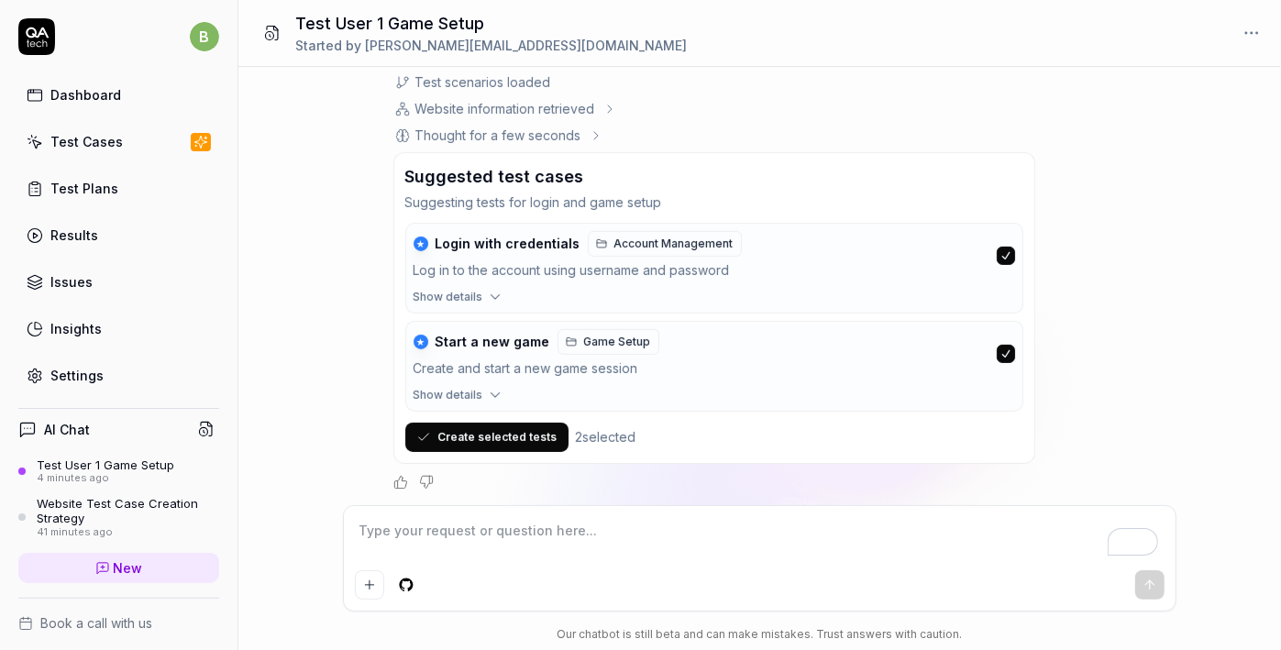
click at [465, 435] on button "Create selected tests" at bounding box center [486, 437] width 163 height 29
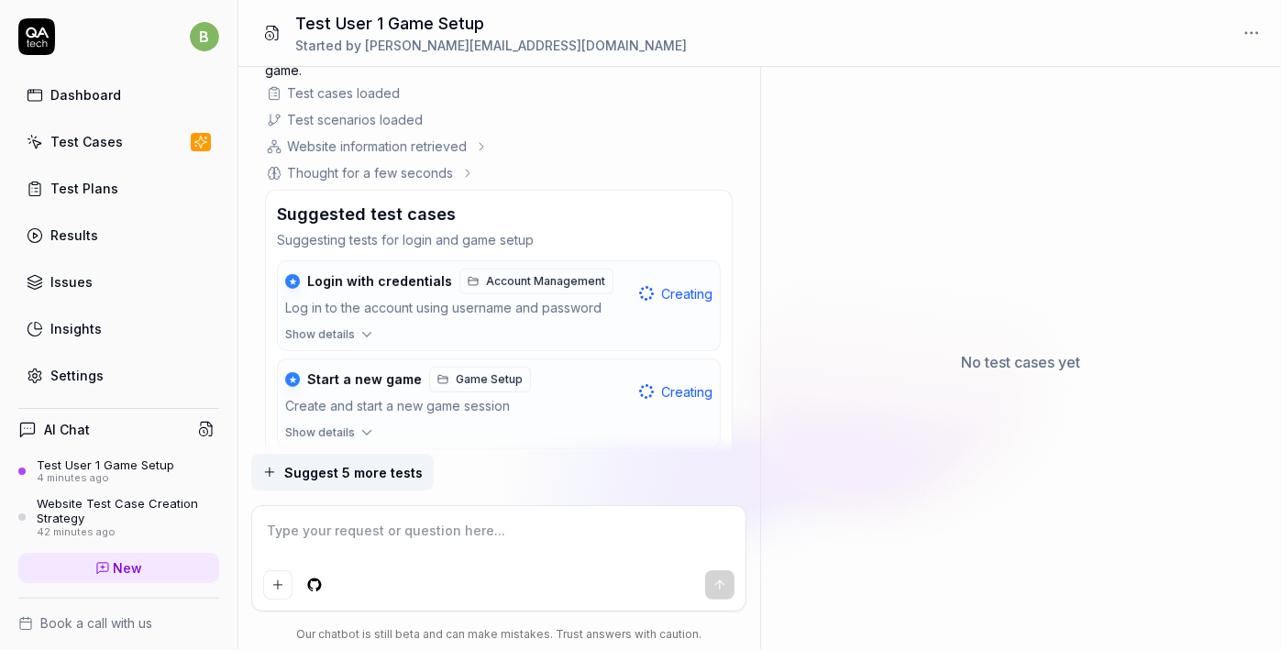
scroll to position [589, 0]
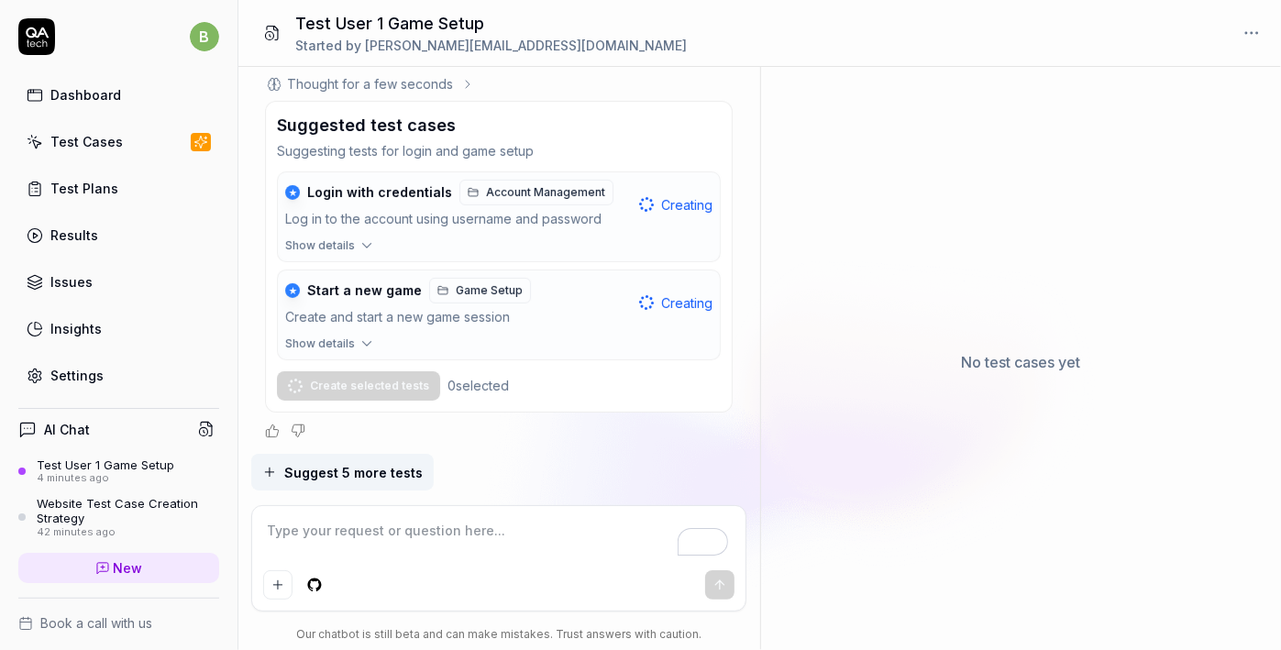
click at [355, 474] on span "Suggest 5 more tests" at bounding box center [353, 472] width 138 height 19
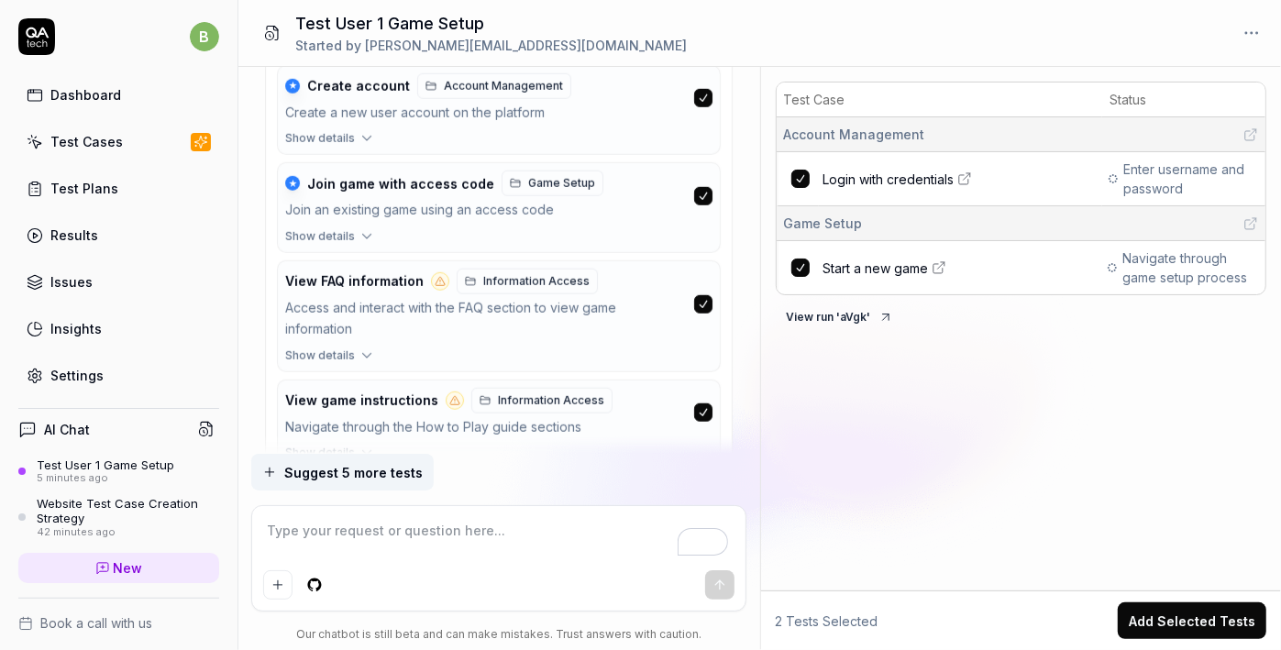
scroll to position [1425, 0]
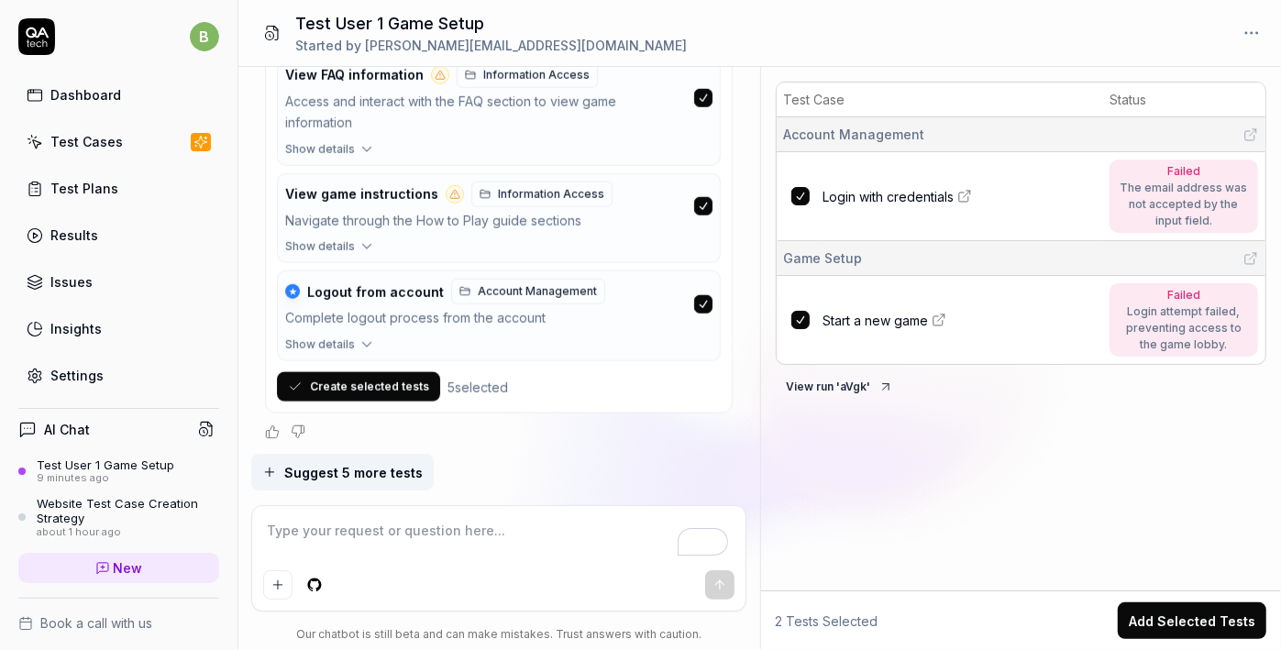
click at [362, 383] on button "Create selected tests" at bounding box center [358, 386] width 163 height 29
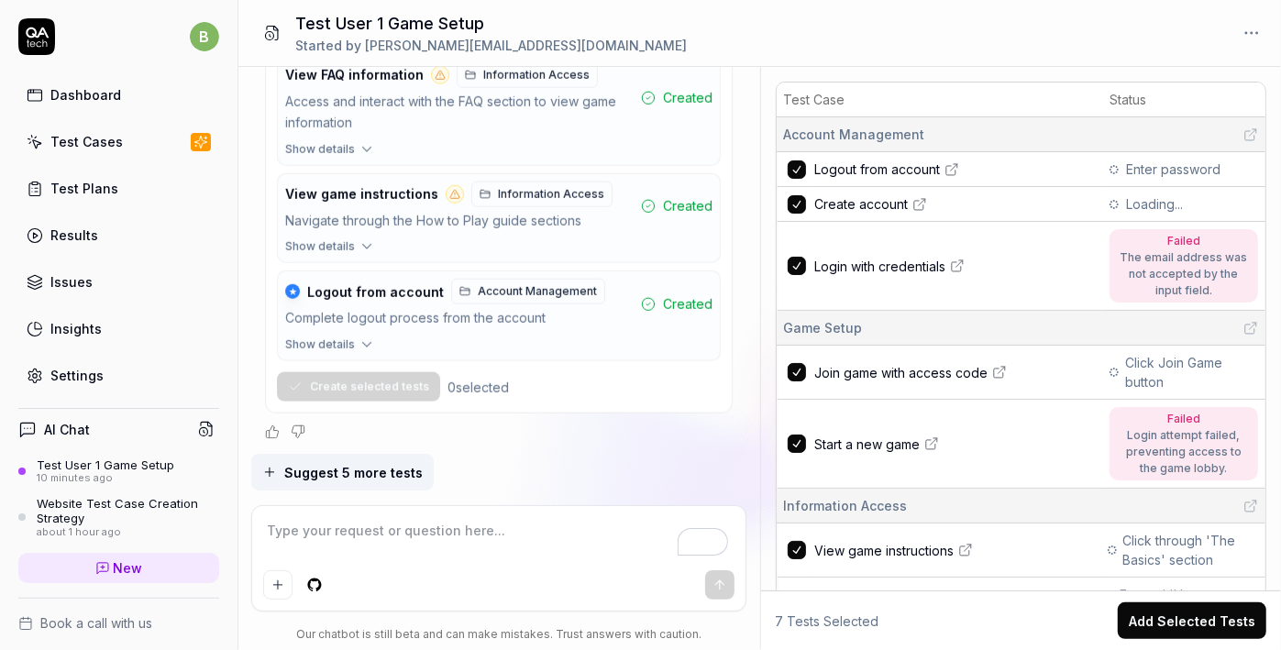
click at [1182, 627] on button "Add Selected Tests" at bounding box center [1192, 620] width 149 height 37
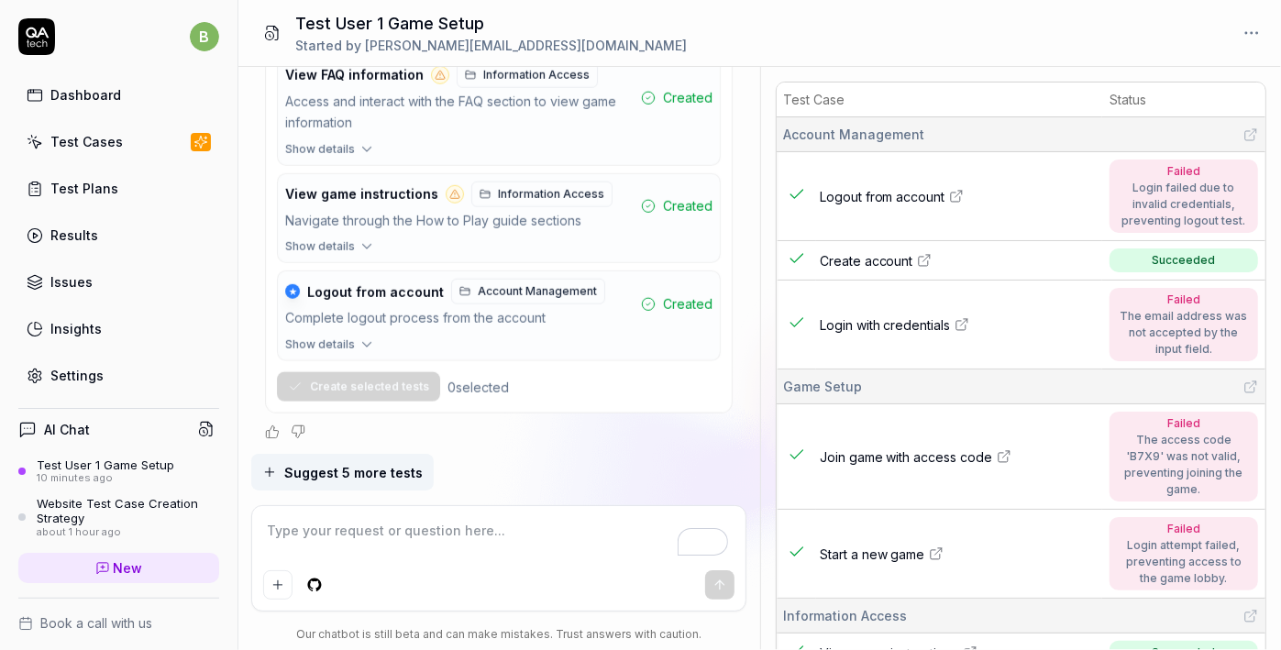
type textarea "*"
